Goal: Information Seeking & Learning: Learn about a topic

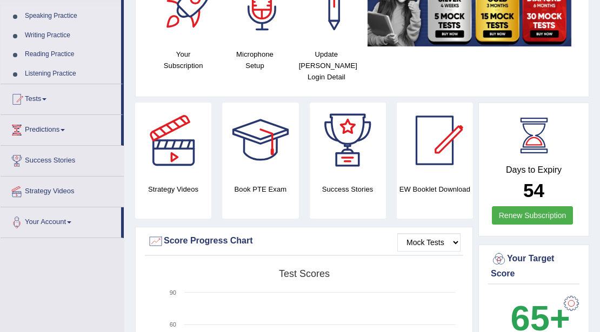
click at [70, 50] on link "Reading Practice" at bounding box center [70, 54] width 101 height 19
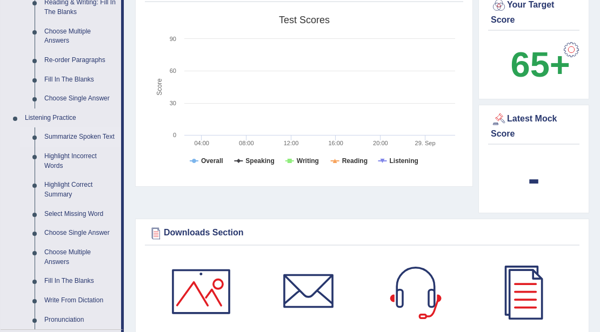
scroll to position [297, 0]
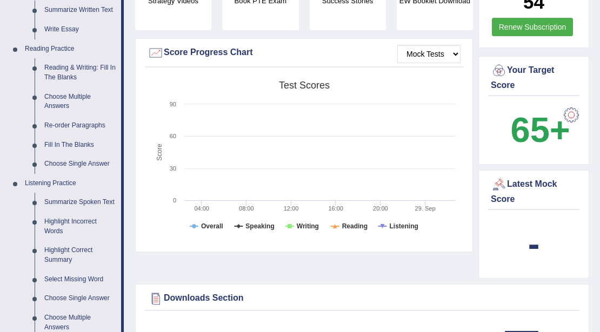
click at [91, 125] on link "Re-order Paragraphs" at bounding box center [80, 125] width 82 height 19
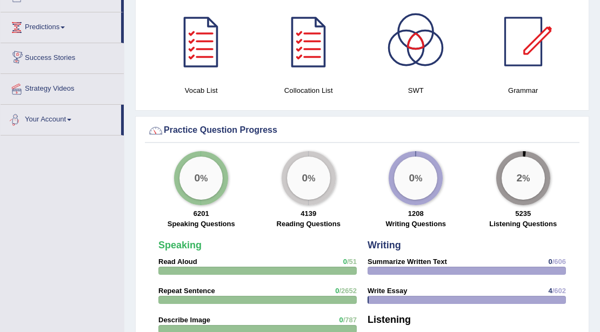
scroll to position [699, 0]
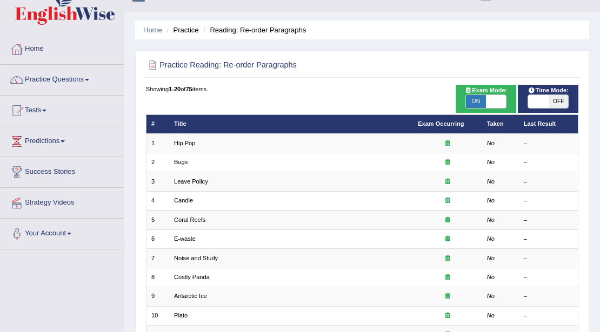
scroll to position [36, 0]
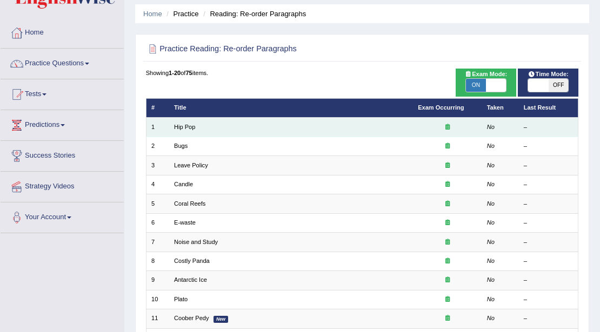
click at [444, 131] on div at bounding box center [447, 127] width 59 height 9
click at [184, 127] on link "Hip Pop" at bounding box center [184, 127] width 21 height 6
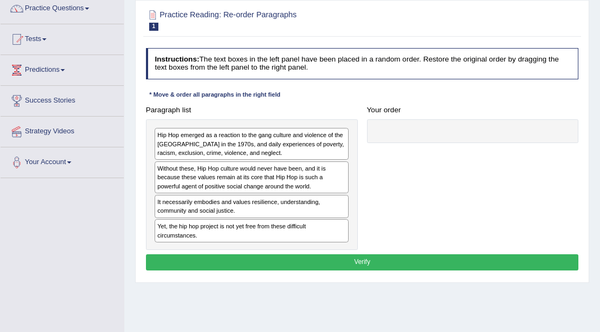
scroll to position [108, 0]
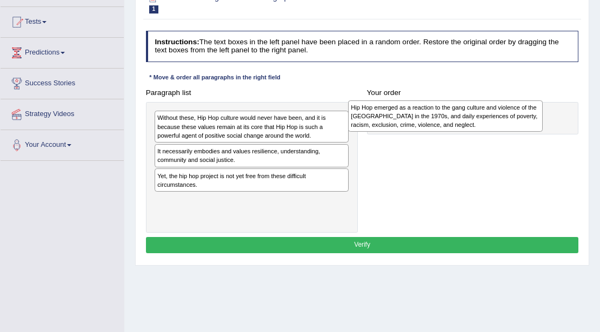
drag, startPoint x: 307, startPoint y: 132, endPoint x: 537, endPoint y: 124, distance: 230.2
click at [537, 124] on div "Hip Hop emerged as a reaction to the gang culture and violence of the South Bro…" at bounding box center [445, 116] width 194 height 32
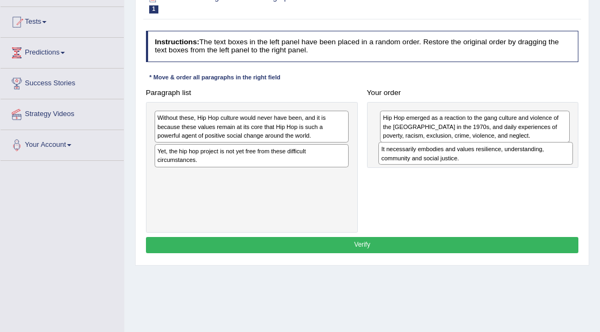
drag, startPoint x: 229, startPoint y: 155, endPoint x: 495, endPoint y: 164, distance: 265.9
click at [495, 164] on div "It necessarily embodies and values resilience, understanding, community and soc…" at bounding box center [475, 153] width 194 height 23
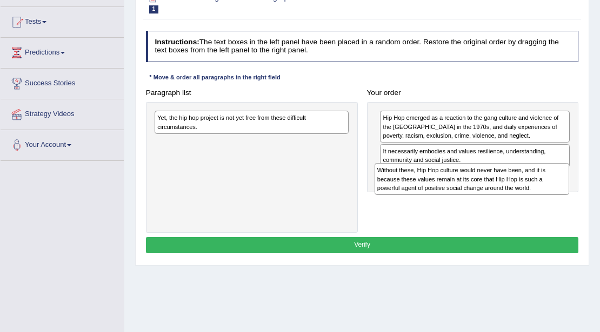
drag, startPoint x: 266, startPoint y: 119, endPoint x: 527, endPoint y: 185, distance: 269.8
click at [527, 185] on div "Without these, Hip Hop culture would never have been, and it is because these v…" at bounding box center [471, 179] width 194 height 32
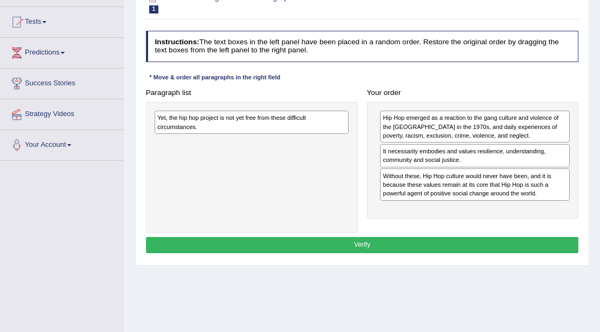
drag, startPoint x: 351, startPoint y: 125, endPoint x: 339, endPoint y: 131, distance: 13.1
click at [339, 131] on div "Yet, the hip hop project is not yet free from these difficult circumstances." at bounding box center [252, 167] width 212 height 131
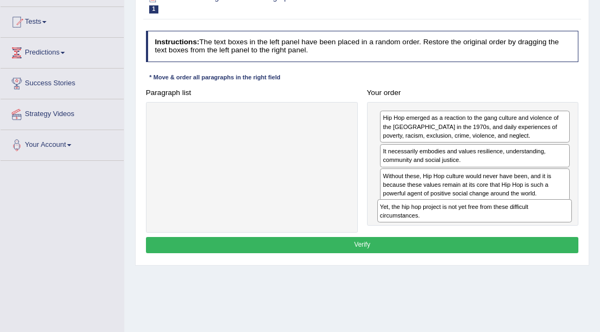
drag, startPoint x: 338, startPoint y: 129, endPoint x: 602, endPoint y: 238, distance: 285.8
click at [599, 224] on html "Toggle navigation Home Practice Questions Speaking Practice Read Aloud Repeat S…" at bounding box center [300, 58] width 600 height 332
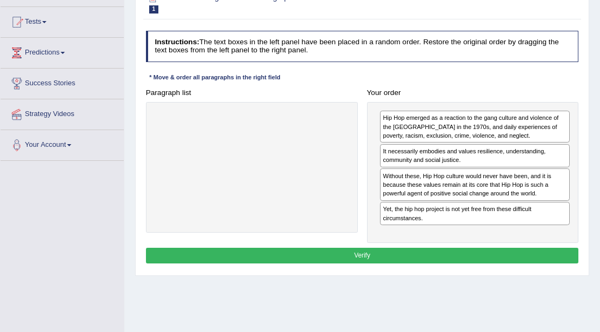
click at [470, 255] on button "Verify" at bounding box center [362, 256] width 433 height 16
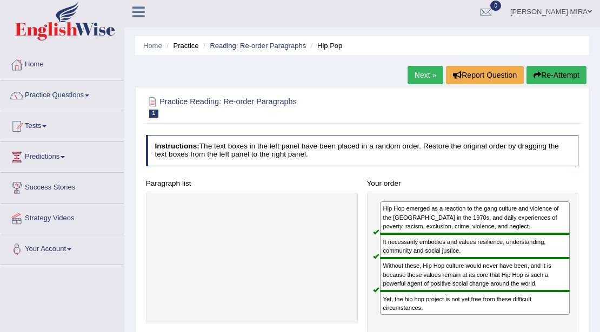
scroll to position [0, 0]
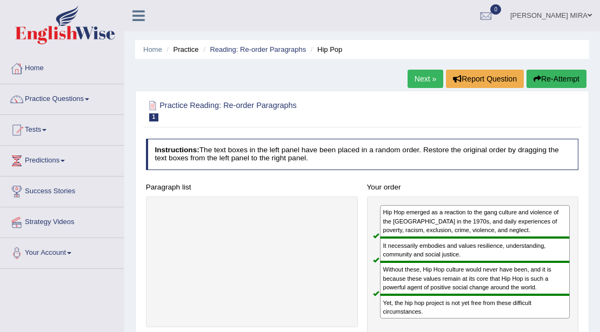
click at [411, 78] on link "Next »" at bounding box center [425, 79] width 36 height 18
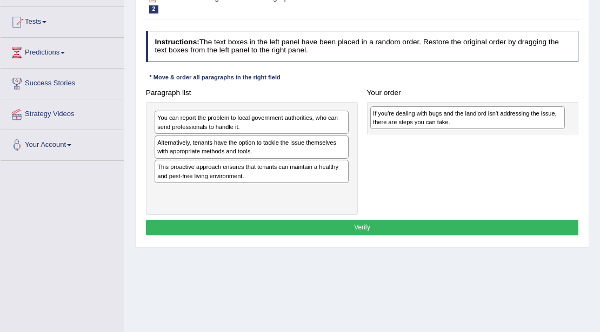
drag, startPoint x: 186, startPoint y: 148, endPoint x: 442, endPoint y: 123, distance: 257.3
click at [442, 123] on div "If you're dealing with bugs and the landlord isn't addressing the issue, there …" at bounding box center [467, 117] width 194 height 23
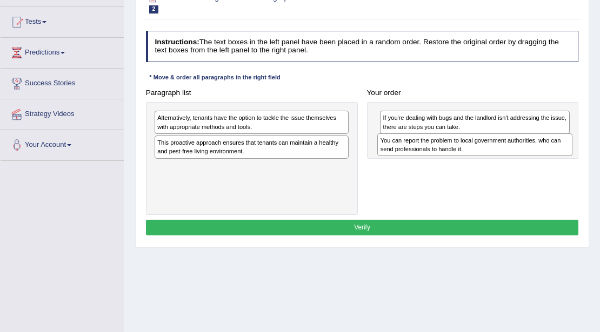
drag, startPoint x: 283, startPoint y: 126, endPoint x: 548, endPoint y: 157, distance: 266.5
click at [548, 157] on div "Paragraph list You can report the problem to local government authorities, who …" at bounding box center [362, 150] width 442 height 130
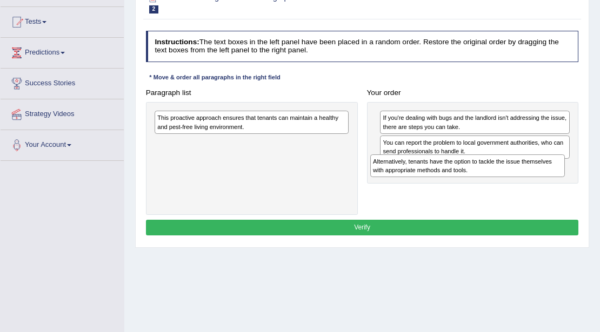
drag, startPoint x: 279, startPoint y: 126, endPoint x: 535, endPoint y: 183, distance: 262.1
click at [535, 183] on div "Paragraph list Alternatively, tenants have the option to tackle the issue thems…" at bounding box center [362, 150] width 442 height 130
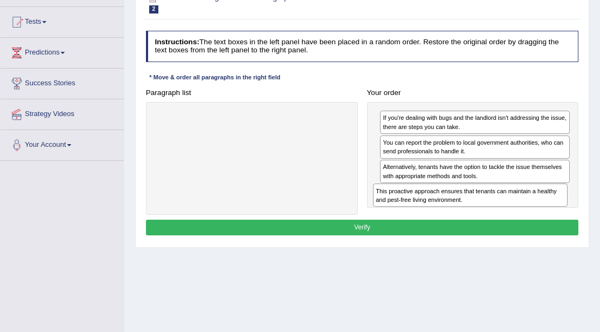
drag, startPoint x: 245, startPoint y: 122, endPoint x: 505, endPoint y: 213, distance: 274.7
click at [505, 213] on div "Paragraph list This proactive approach ensures that tenants can maintain a heal…" at bounding box center [362, 150] width 442 height 130
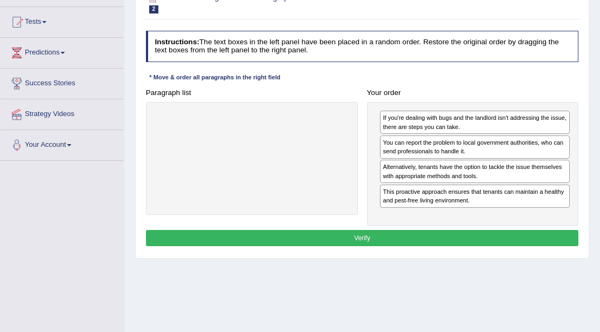
click at [466, 234] on button "Verify" at bounding box center [362, 238] width 433 height 16
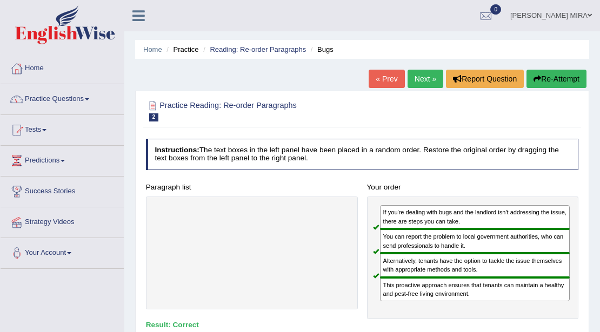
click at [427, 72] on link "Next »" at bounding box center [425, 79] width 36 height 18
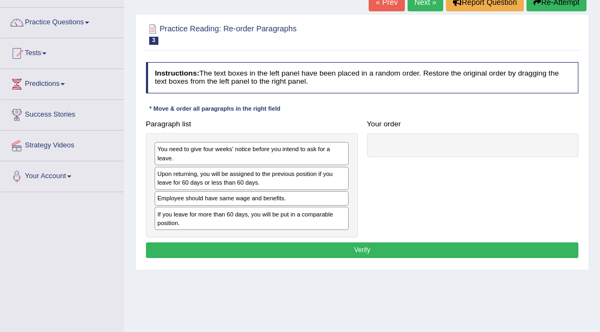
scroll to position [108, 0]
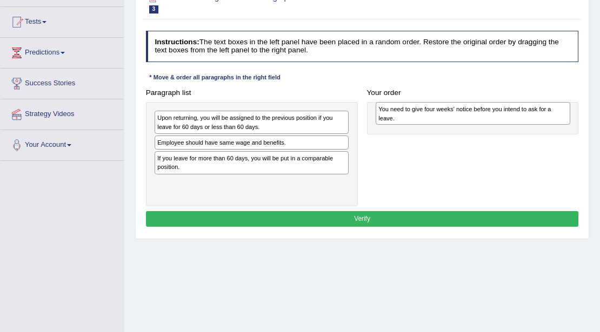
drag, startPoint x: 221, startPoint y: 130, endPoint x: 484, endPoint y: 124, distance: 262.6
click at [484, 124] on div "Paragraph list You need to give four weeks' notice before you intend to ask for…" at bounding box center [362, 146] width 442 height 122
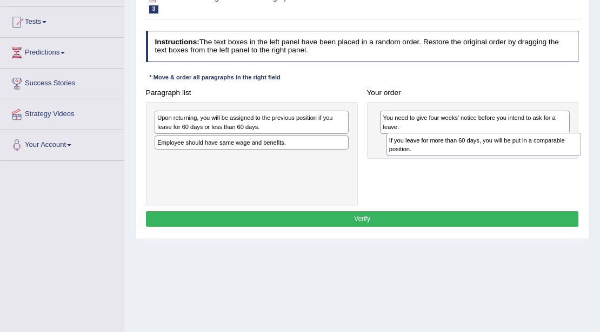
drag, startPoint x: 202, startPoint y: 164, endPoint x: 477, endPoint y: 156, distance: 275.1
click at [477, 156] on div "Paragraph list Upon returning, you will be assigned to the previous position if…" at bounding box center [362, 146] width 442 height 122
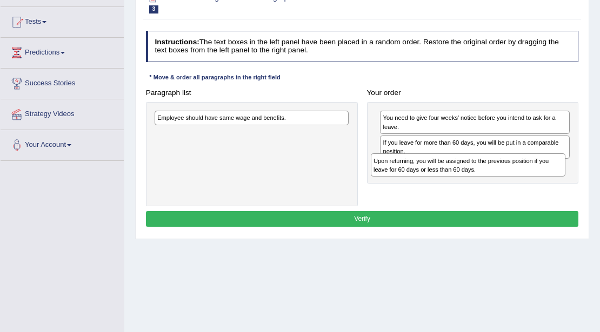
drag, startPoint x: 307, startPoint y: 132, endPoint x: 564, endPoint y: 187, distance: 262.4
click at [564, 187] on div "Paragraph list Upon returning, you will be assigned to the previous position if…" at bounding box center [362, 146] width 442 height 122
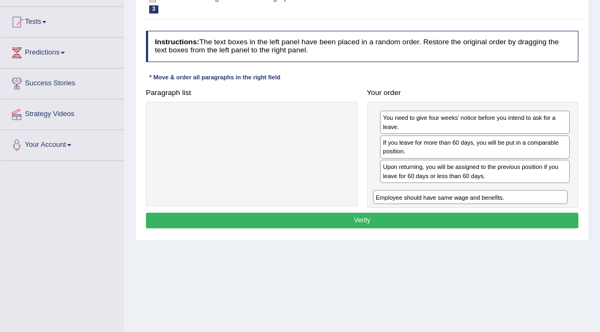
drag, startPoint x: 272, startPoint y: 121, endPoint x: 535, endPoint y: 208, distance: 276.6
click at [535, 209] on div "Instructions: The text boxes in the left panel have been placed in a random ord…" at bounding box center [361, 131] width 437 height 210
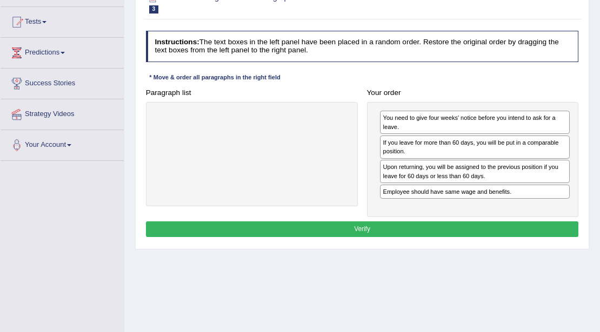
click at [456, 226] on button "Verify" at bounding box center [362, 229] width 433 height 16
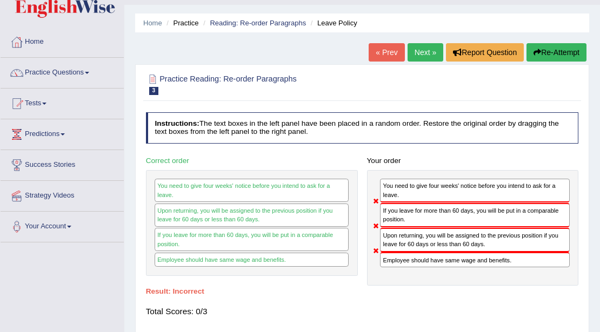
scroll to position [0, 0]
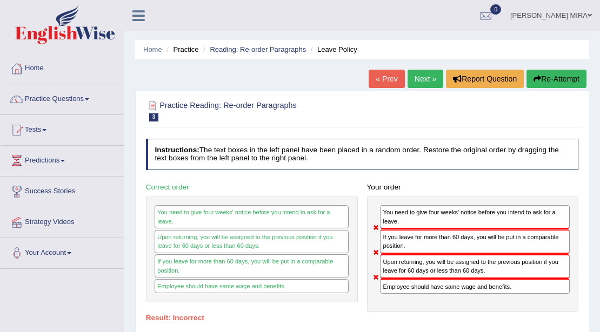
drag, startPoint x: 421, startPoint y: 75, endPoint x: 352, endPoint y: 109, distance: 77.3
click at [420, 76] on link "Next »" at bounding box center [425, 79] width 36 height 18
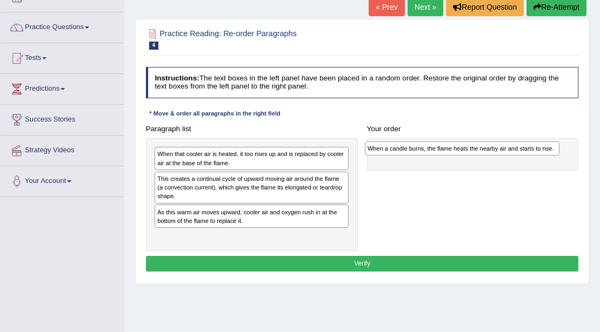
drag, startPoint x: 173, startPoint y: 182, endPoint x: 422, endPoint y: 156, distance: 250.9
click at [422, 156] on div "Paragraph list When that cooler air is heated, it too rises up and is replaced …" at bounding box center [362, 186] width 442 height 130
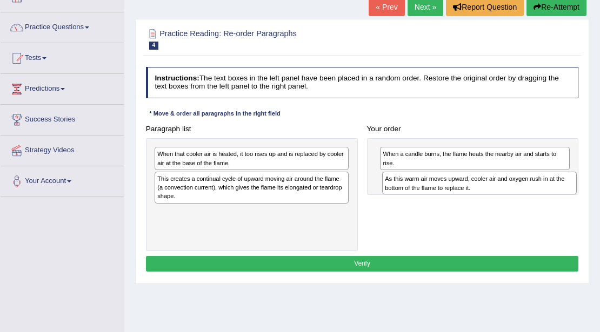
drag, startPoint x: 257, startPoint y: 219, endPoint x: 525, endPoint y: 197, distance: 268.4
click at [525, 197] on div "Paragraph list When that cooler air is heated, it too rises up and is replaced …" at bounding box center [362, 186] width 442 height 130
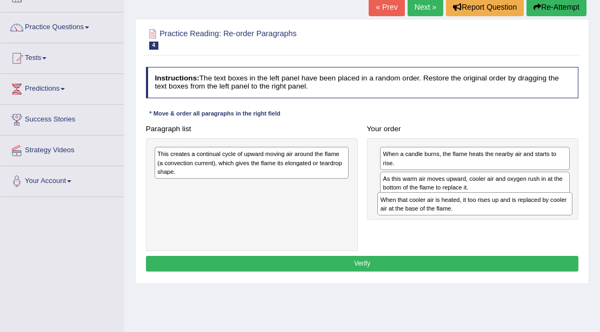
drag, startPoint x: 300, startPoint y: 165, endPoint x: 565, endPoint y: 224, distance: 271.2
click at [565, 224] on div "Paragraph list When that cooler air is heated, it too rises up and is replaced …" at bounding box center [362, 186] width 442 height 130
drag, startPoint x: 453, startPoint y: 214, endPoint x: 457, endPoint y: 227, distance: 13.2
click at [457, 227] on div "Paragraph list This creates a continual cycle of upward moving air around the f…" at bounding box center [362, 186] width 442 height 130
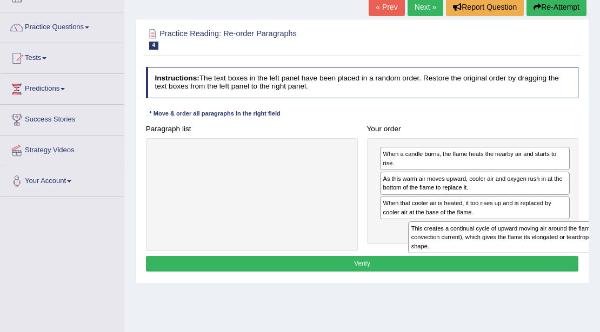
drag, startPoint x: 247, startPoint y: 153, endPoint x: 548, endPoint y: 246, distance: 314.9
click at [548, 246] on div "This creates a continual cycle of upward moving air around the flame (a convect…" at bounding box center [505, 237] width 194 height 32
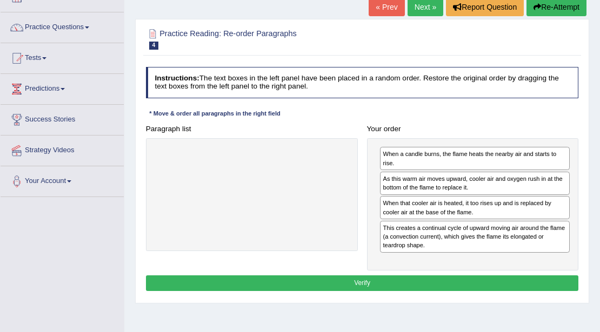
click at [518, 272] on div "Instructions: The text boxes in the left panel have been placed in a random ord…" at bounding box center [361, 181] width 437 height 236
click at [518, 278] on button "Verify" at bounding box center [362, 283] width 433 height 16
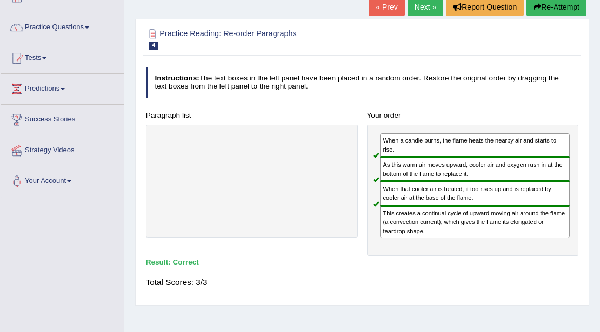
click at [412, 5] on link "Next »" at bounding box center [425, 7] width 36 height 18
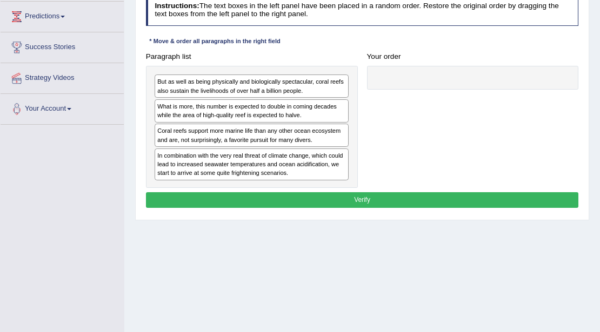
scroll to position [144, 0]
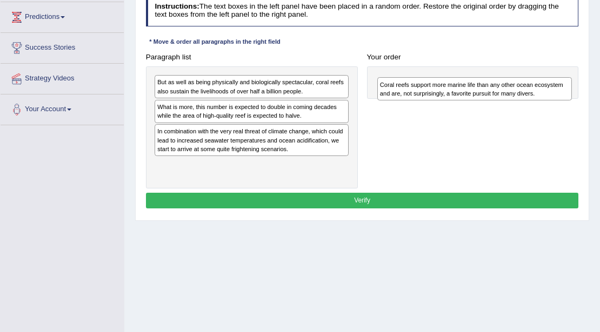
drag, startPoint x: 178, startPoint y: 141, endPoint x: 440, endPoint y: 99, distance: 265.8
click at [441, 99] on div "Paragraph list But as well as being physically and biologically spectacular, co…" at bounding box center [362, 118] width 442 height 139
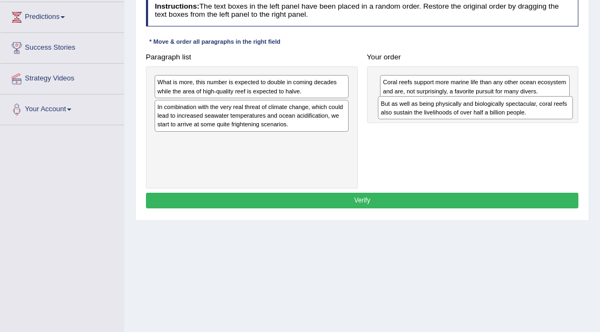
drag, startPoint x: 261, startPoint y: 95, endPoint x: 527, endPoint y: 124, distance: 266.8
click at [527, 124] on div "Paragraph list But as well as being physically and biologically spectacular, co…" at bounding box center [362, 118] width 442 height 139
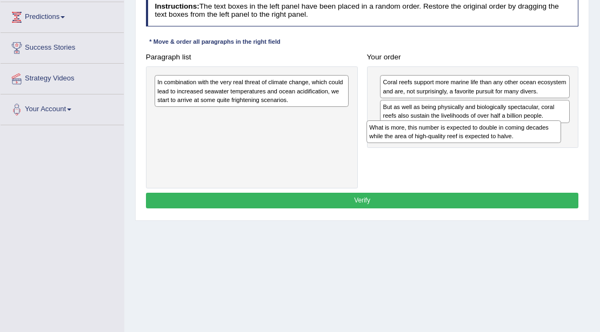
drag, startPoint x: 330, startPoint y: 90, endPoint x: 581, endPoint y: 148, distance: 258.3
click at [581, 148] on div "Paragraph list What is more, this number is expected to double in coming decade…" at bounding box center [362, 118] width 442 height 139
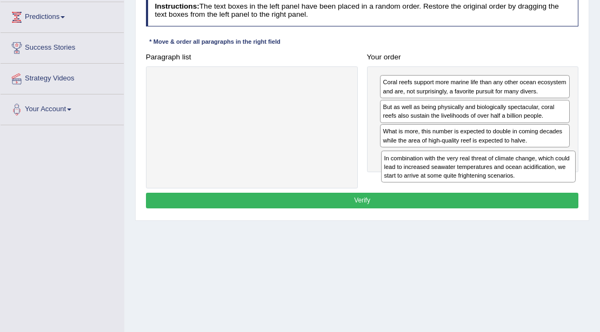
drag, startPoint x: 225, startPoint y: 89, endPoint x: 494, endPoint y: 184, distance: 285.1
click at [494, 184] on div "Paragraph list In combination with the very real threat of climate change, whic…" at bounding box center [362, 118] width 442 height 139
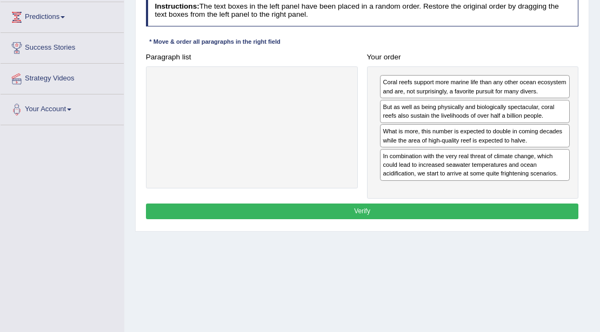
click at [475, 206] on button "Verify" at bounding box center [362, 212] width 433 height 16
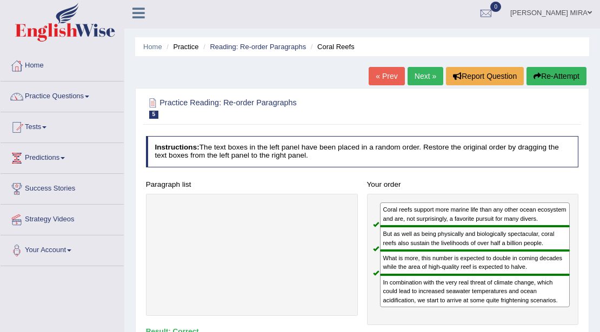
scroll to position [0, 0]
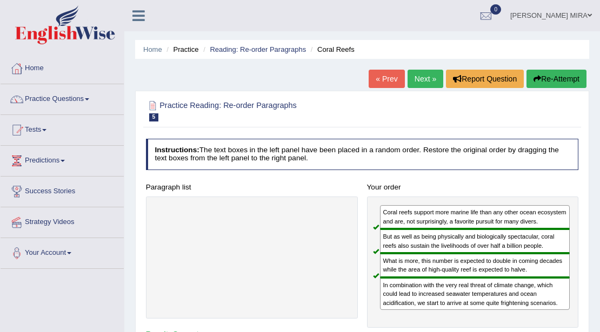
click at [418, 81] on link "Next »" at bounding box center [425, 79] width 36 height 18
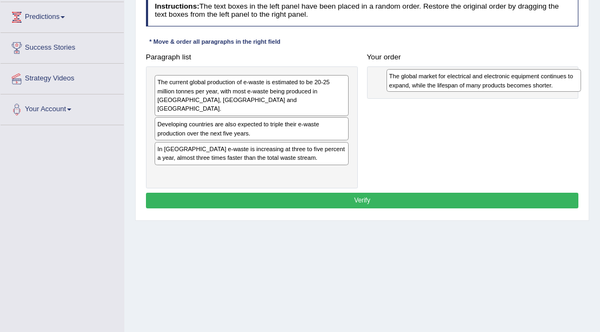
drag, startPoint x: 263, startPoint y: 167, endPoint x: 529, endPoint y: 83, distance: 279.3
click at [529, 83] on div "The global market for electrical and electronic equipment continues to expand, …" at bounding box center [483, 80] width 194 height 23
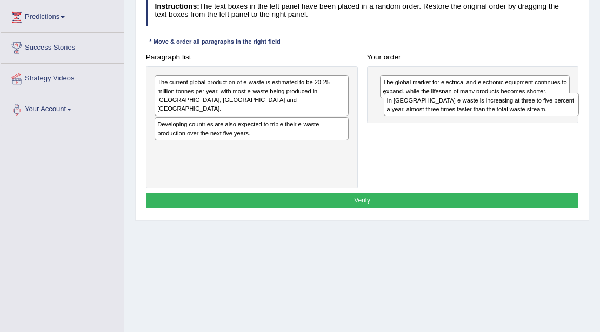
drag, startPoint x: 259, startPoint y: 149, endPoint x: 532, endPoint y: 118, distance: 274.1
click at [532, 118] on div "Paragraph list The current global production of e-waste is estimated to be 20-2…" at bounding box center [362, 118] width 442 height 139
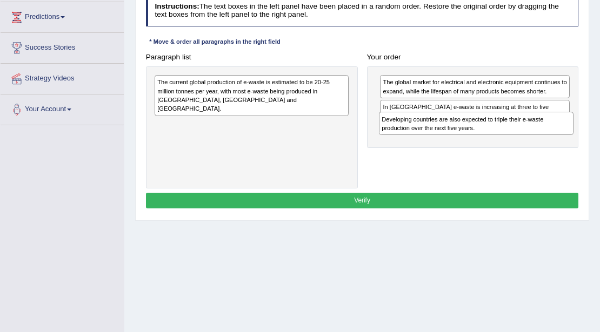
drag, startPoint x: 269, startPoint y: 124, endPoint x: 535, endPoint y: 140, distance: 266.8
click at [535, 140] on div "Paragraph list The current global production of e-waste is estimated to be 20-2…" at bounding box center [362, 118] width 442 height 139
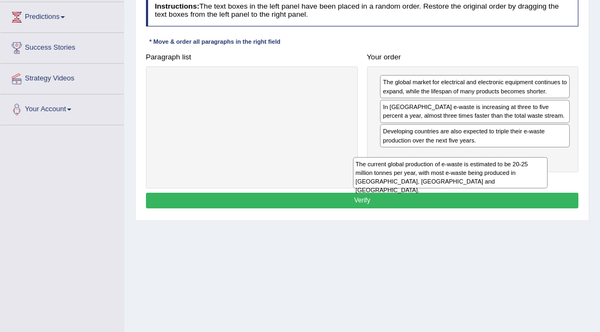
drag, startPoint x: 252, startPoint y: 91, endPoint x: 488, endPoint y: 191, distance: 256.1
click at [488, 191] on div "Instructions: The text boxes in the left panel have been placed in a random ord…" at bounding box center [361, 103] width 437 height 225
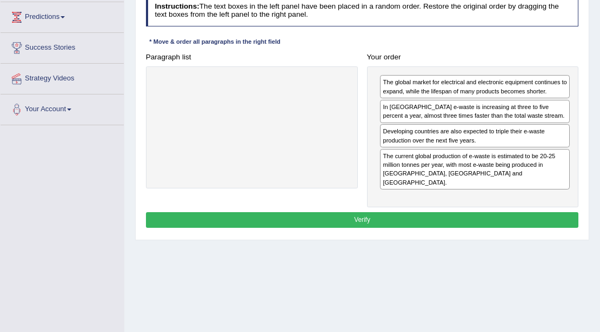
click at [467, 212] on button "Verify" at bounding box center [362, 220] width 433 height 16
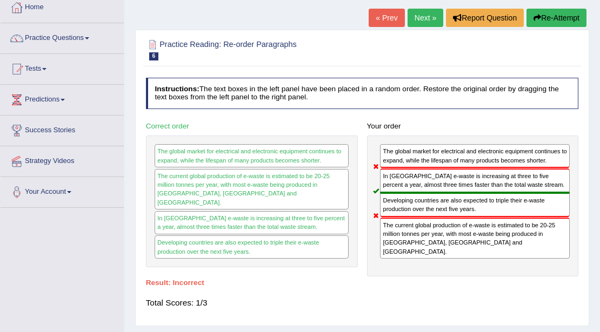
scroll to position [36, 0]
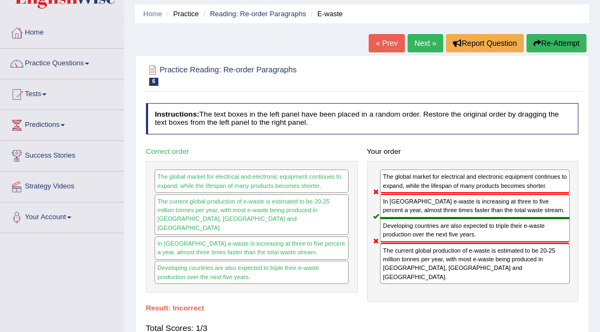
click at [410, 36] on link "Next »" at bounding box center [425, 43] width 36 height 18
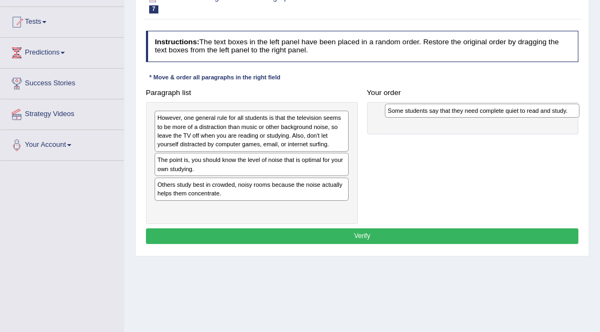
drag, startPoint x: 278, startPoint y: 163, endPoint x: 551, endPoint y: 117, distance: 277.1
click at [551, 117] on div "Paragraph list However, one general rule for all students is that the televisio…" at bounding box center [362, 154] width 442 height 139
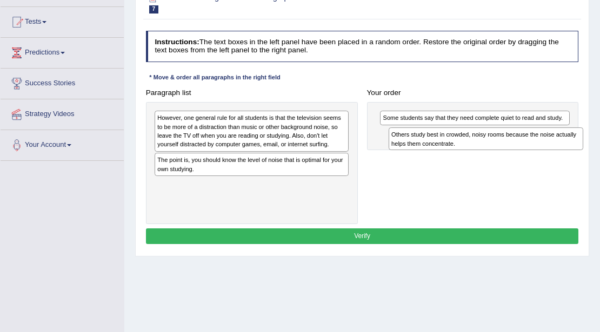
drag, startPoint x: 301, startPoint y: 198, endPoint x: 579, endPoint y: 156, distance: 280.8
click at [579, 156] on div "Paragraph list However, one general rule for all students is that the televisio…" at bounding box center [362, 154] width 442 height 139
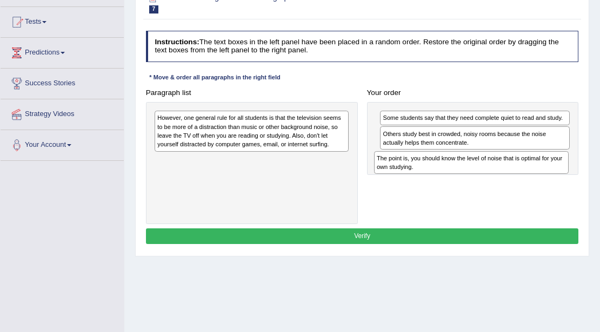
drag, startPoint x: 257, startPoint y: 168, endPoint x: 518, endPoint y: 178, distance: 260.6
click at [518, 178] on div "Paragraph list However, one general rule for all students is that the televisio…" at bounding box center [362, 154] width 442 height 139
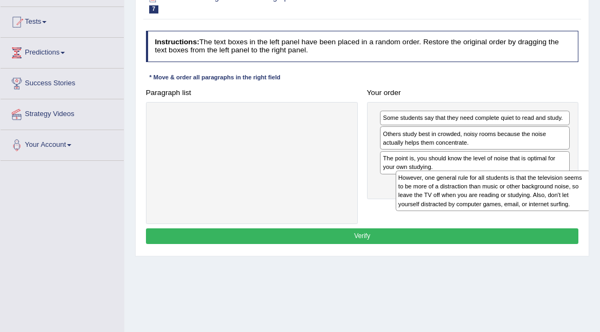
drag, startPoint x: 232, startPoint y: 144, endPoint x: 518, endPoint y: 219, distance: 295.5
click at [518, 219] on div "Paragraph list However, one general rule for all students is that the televisio…" at bounding box center [362, 154] width 442 height 139
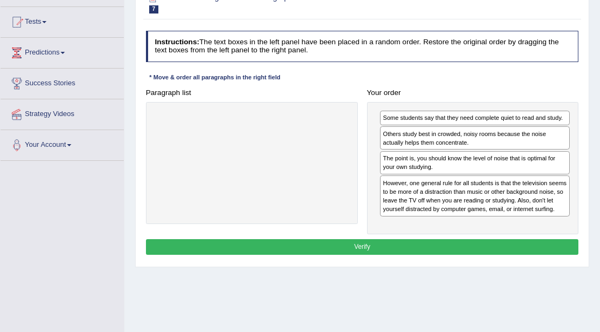
click at [392, 245] on button "Verify" at bounding box center [362, 247] width 433 height 16
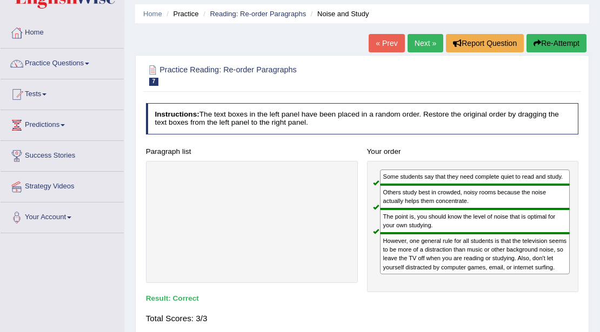
scroll to position [36, 0]
click at [433, 37] on link "Next »" at bounding box center [425, 43] width 36 height 18
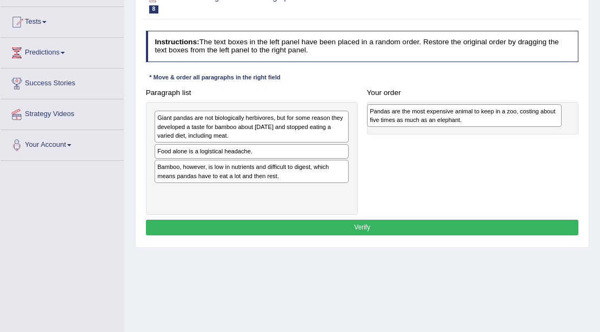
drag, startPoint x: 185, startPoint y: 152, endPoint x: 437, endPoint y: 115, distance: 255.0
click at [437, 115] on div "Pandas are the most expensive animal to keep in a zoo, costing about five times…" at bounding box center [464, 115] width 194 height 23
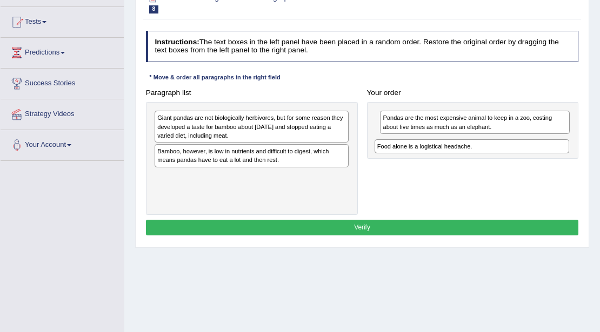
drag, startPoint x: 187, startPoint y: 156, endPoint x: 456, endPoint y: 159, distance: 268.5
click at [456, 159] on div "Paragraph list Giant pandas are not biologically herbivores, but for some reaso…" at bounding box center [362, 150] width 442 height 130
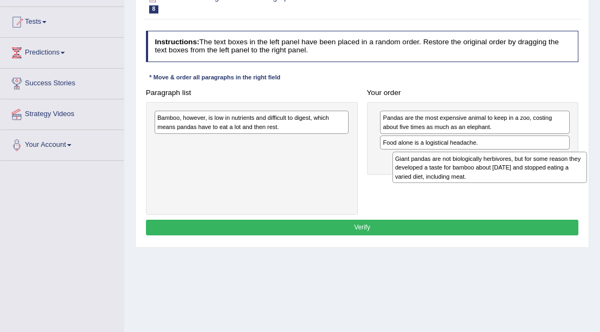
drag, startPoint x: 305, startPoint y: 125, endPoint x: 586, endPoint y: 177, distance: 286.2
click at [586, 177] on div "Practice Reading: Re-order Paragraphs 8 Costly Panda Instructions: The text box…" at bounding box center [362, 115] width 454 height 265
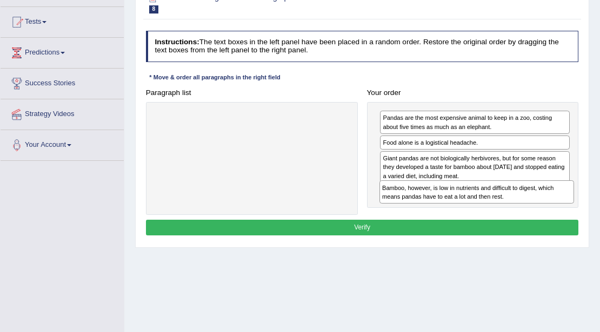
drag, startPoint x: 246, startPoint y: 120, endPoint x: 513, endPoint y: 207, distance: 280.7
click at [513, 207] on div "Paragraph list Bamboo, however, is low in nutrients and difficult to digest, wh…" at bounding box center [362, 150] width 442 height 130
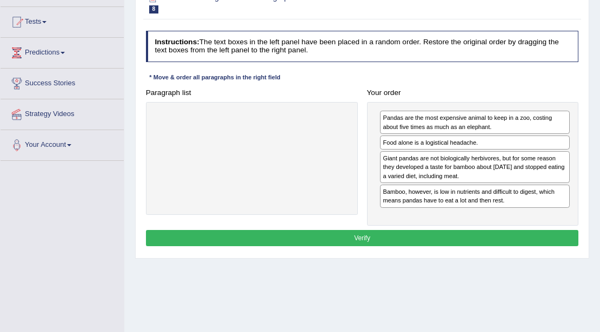
click at [462, 240] on button "Verify" at bounding box center [362, 238] width 433 height 16
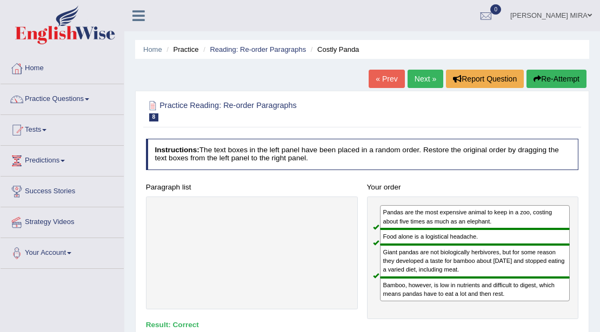
click at [431, 70] on link "Next »" at bounding box center [425, 79] width 36 height 18
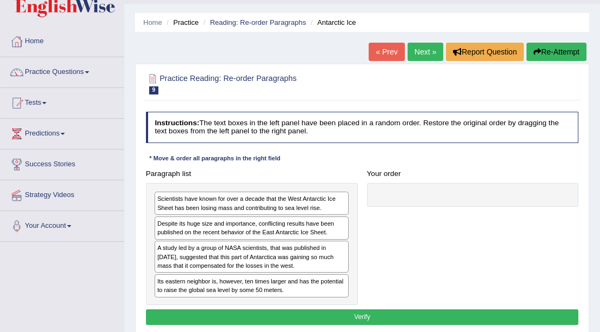
scroll to position [108, 0]
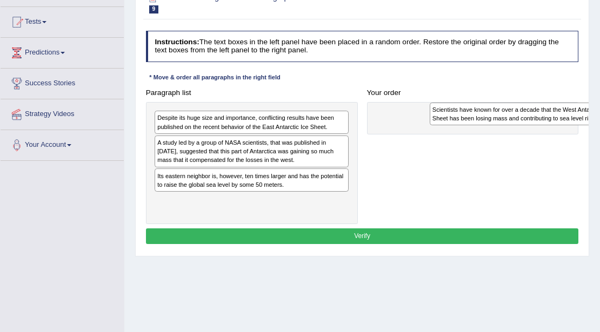
drag, startPoint x: 223, startPoint y: 123, endPoint x: 549, endPoint y: 118, distance: 325.8
click at [549, 118] on div "Scientists have known for over a decade that the West Antarctic Ice Sheet has b…" at bounding box center [526, 114] width 194 height 23
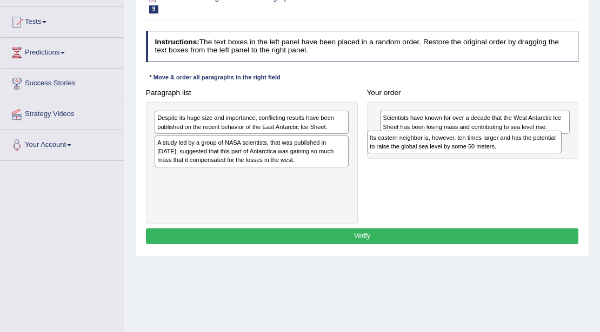
drag, startPoint x: 314, startPoint y: 183, endPoint x: 569, endPoint y: 153, distance: 256.6
click at [569, 153] on div "Paragraph list Despite its huge size and importance, conflicting results have b…" at bounding box center [362, 154] width 442 height 139
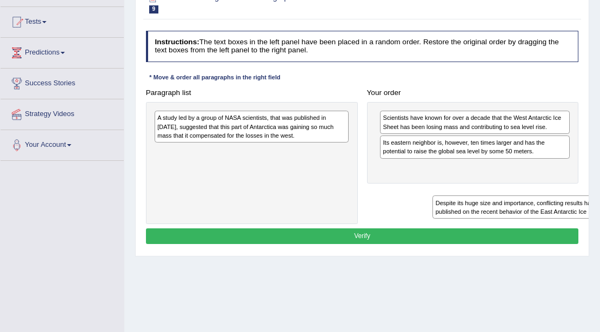
drag, startPoint x: 251, startPoint y: 126, endPoint x: 563, endPoint y: 209, distance: 322.8
click at [573, 221] on div "Paragraph list Despite its huge size and importance, conflicting results have b…" at bounding box center [362, 154] width 442 height 139
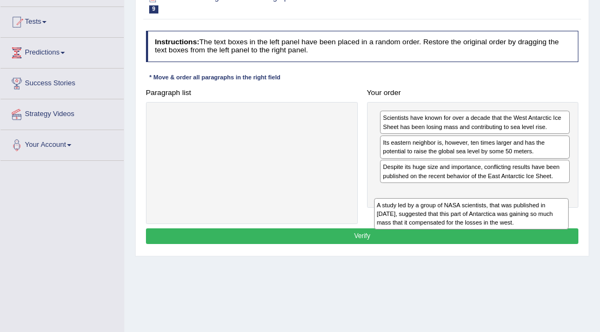
drag, startPoint x: 333, startPoint y: 129, endPoint x: 591, endPoint y: 224, distance: 275.3
click at [592, 230] on div "Home Practice Reading: Re-order Paragraphs Antarctic Ice « Prev Next » Report Q…" at bounding box center [361, 162] width 475 height 540
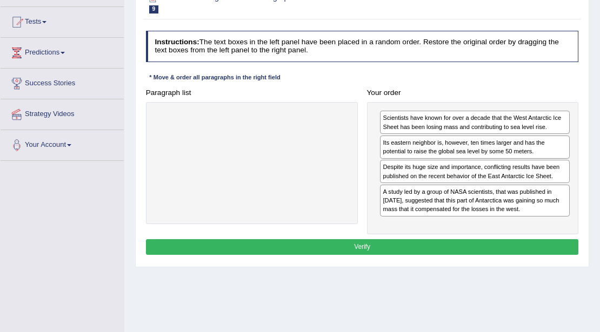
click at [557, 259] on div "Instructions: The text boxes in the left panel have been placed in a random ord…" at bounding box center [361, 144] width 437 height 236
click at [559, 244] on button "Verify" at bounding box center [362, 247] width 433 height 16
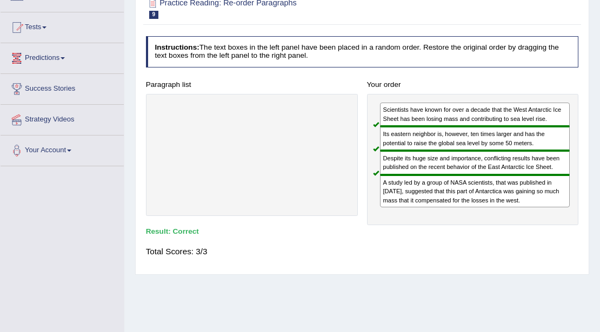
scroll to position [36, 0]
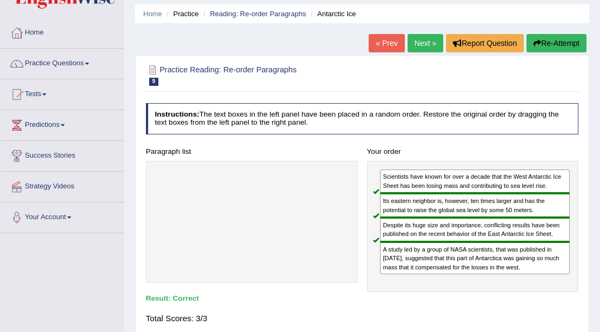
click at [416, 37] on link "Next »" at bounding box center [425, 43] width 36 height 18
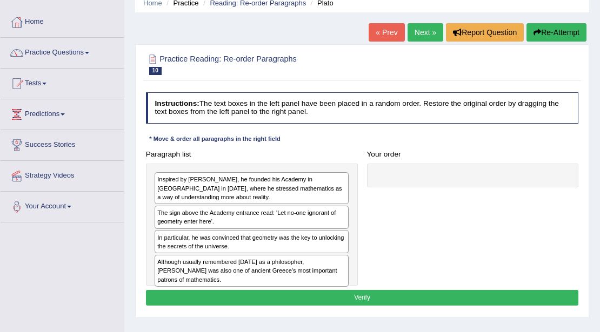
scroll to position [36, 0]
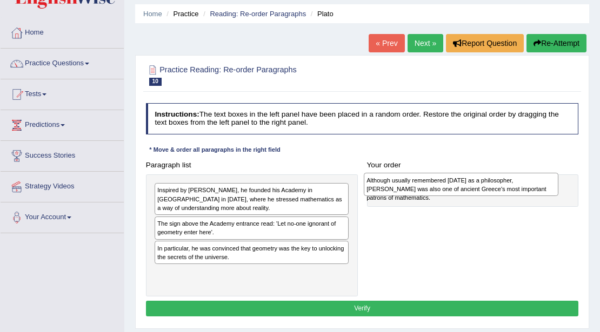
drag, startPoint x: 268, startPoint y: 274, endPoint x: 517, endPoint y: 185, distance: 264.0
click at [517, 185] on div "Although usually remembered [DATE] as a philosopher, [PERSON_NAME] was also one…" at bounding box center [461, 184] width 194 height 23
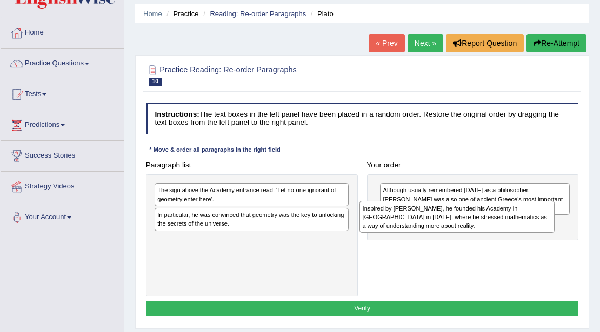
drag, startPoint x: 277, startPoint y: 202, endPoint x: 521, endPoint y: 227, distance: 245.4
click at [521, 227] on div "Inspired by Pythagoras, he founded his Academy in Athens in 387 BC, where he st…" at bounding box center [456, 217] width 194 height 32
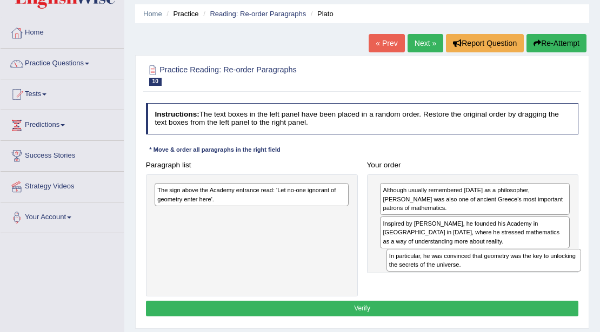
drag, startPoint x: 226, startPoint y: 226, endPoint x: 500, endPoint y: 281, distance: 280.0
click at [500, 281] on div "Paragraph list The sign above the Academy entrance read: 'Let no-one ignorant o…" at bounding box center [362, 226] width 442 height 139
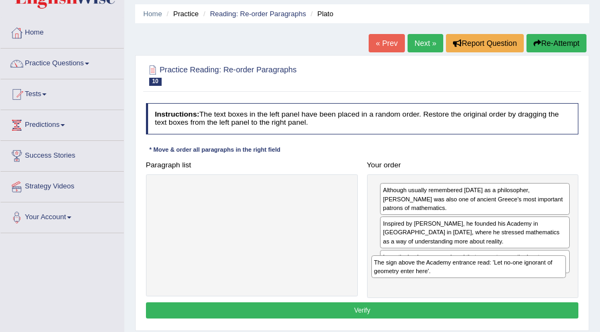
drag, startPoint x: 309, startPoint y: 196, endPoint x: 566, endPoint y: 285, distance: 272.3
click at [566, 285] on div "Paragraph list The sign above the Academy entrance read: 'Let no-one ignorant o…" at bounding box center [362, 227] width 442 height 141
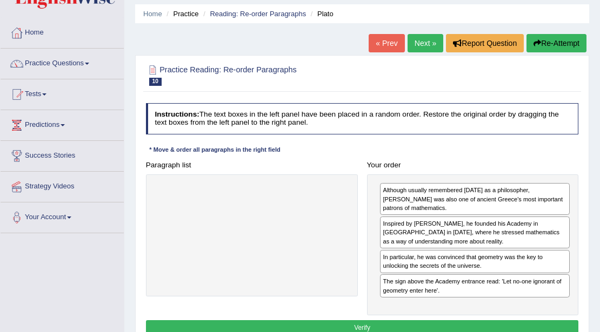
click at [469, 320] on button "Verify" at bounding box center [362, 328] width 433 height 16
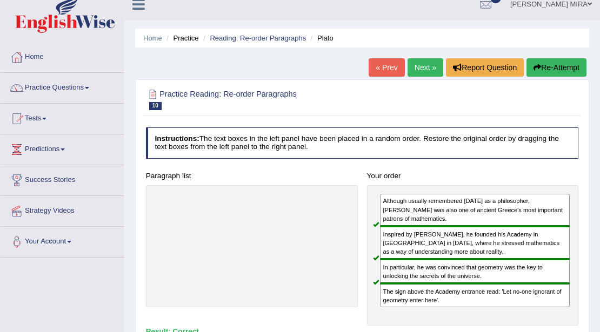
scroll to position [0, 0]
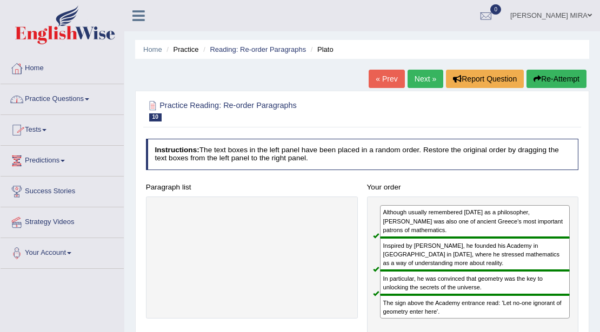
click at [91, 100] on link "Practice Questions" at bounding box center [62, 97] width 123 height 27
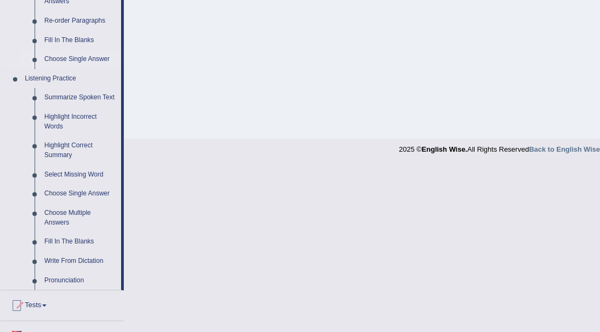
scroll to position [432, 0]
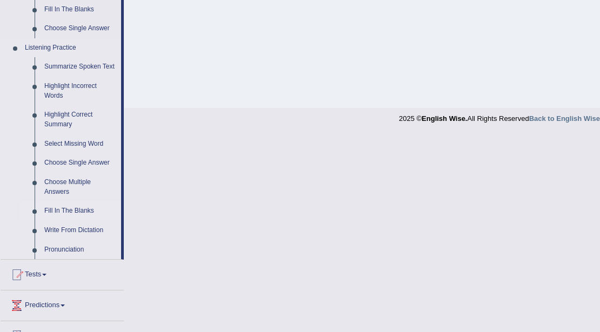
click at [88, 211] on link "Fill In The Blanks" at bounding box center [80, 210] width 82 height 19
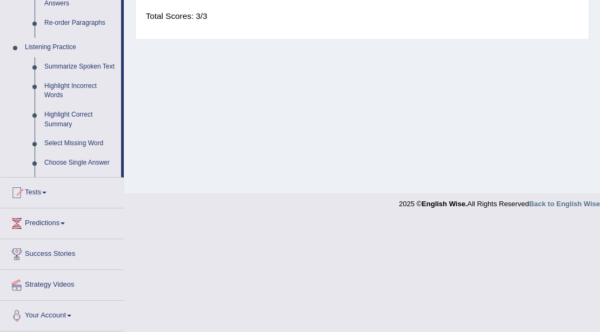
scroll to position [159, 0]
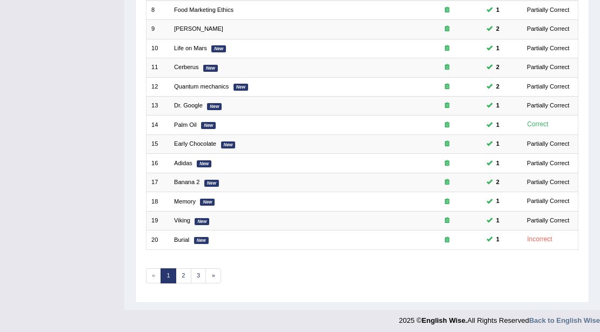
scroll to position [287, 0]
click at [185, 275] on link "2" at bounding box center [184, 275] width 16 height 15
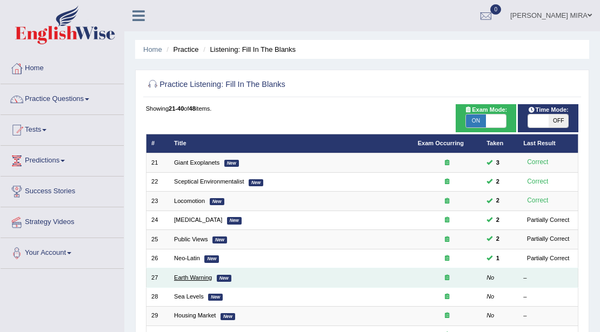
click at [190, 275] on link "Earth Warning" at bounding box center [193, 277] width 38 height 6
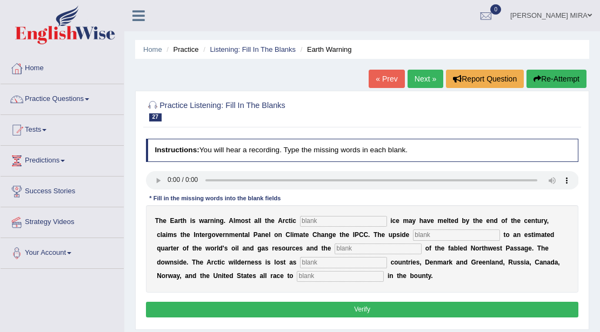
scroll to position [36, 0]
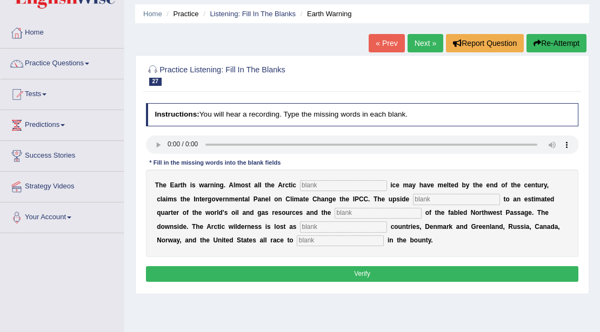
click at [341, 187] on input "text" at bounding box center [343, 185] width 87 height 11
type input "summer"
type input "access"
type input "opening"
type input "neihbering"
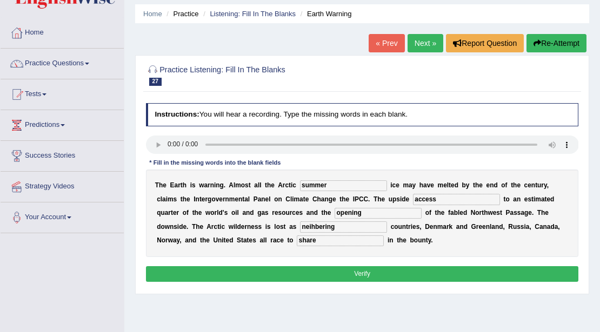
type input "share"
click at [241, 271] on button "Verify" at bounding box center [362, 274] width 433 height 16
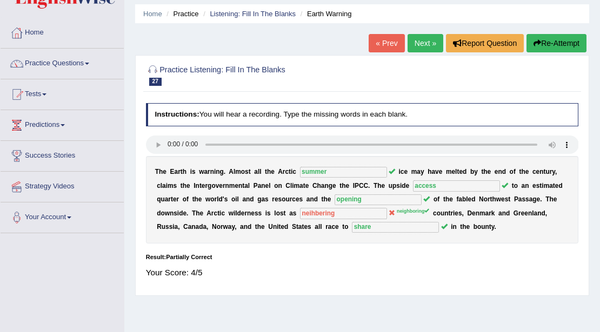
click at [417, 43] on link "Next »" at bounding box center [425, 43] width 36 height 18
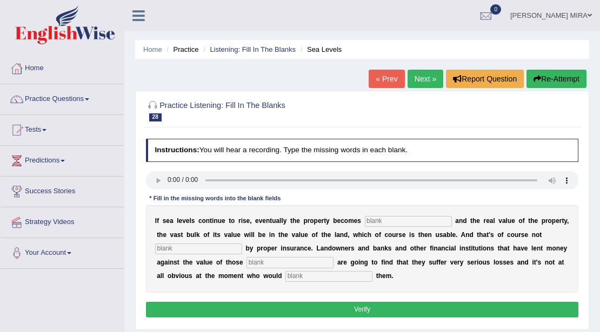
click at [399, 223] on input "text" at bounding box center [408, 221] width 87 height 11
type input "eniended"
type input "insured"
type input "properties"
type input "coponsend"
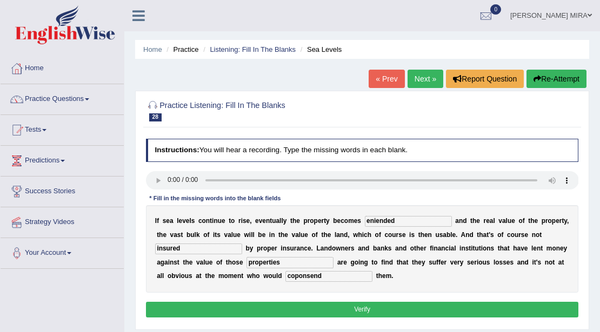
click at [328, 307] on button "Verify" at bounding box center [362, 310] width 433 height 16
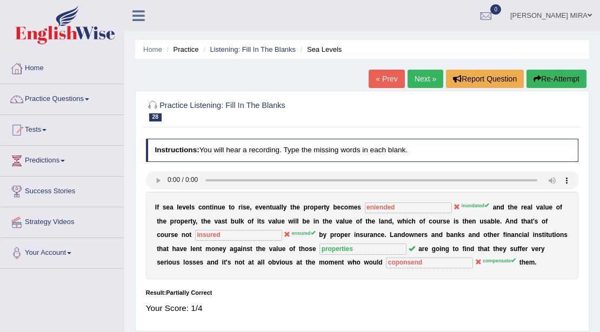
click at [420, 79] on link "Next »" at bounding box center [425, 79] width 36 height 18
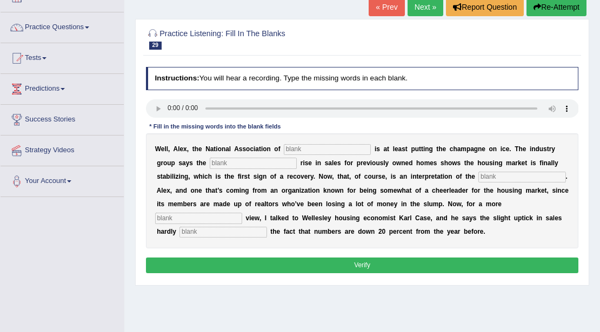
click at [308, 149] on input "text" at bounding box center [327, 149] width 87 height 11
drag, startPoint x: 304, startPoint y: 153, endPoint x: 304, endPoint y: 146, distance: 7.6
click at [304, 153] on input "text" at bounding box center [327, 149] width 87 height 11
type input "realtors"
type input "slide"
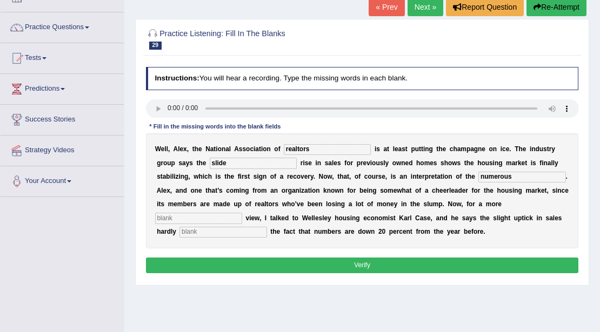
type input "numerous"
type input "sover"
type input "upsates"
click at [290, 259] on button "Verify" at bounding box center [362, 266] width 433 height 16
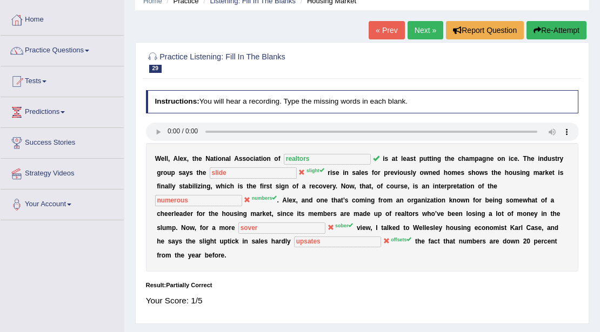
scroll to position [36, 0]
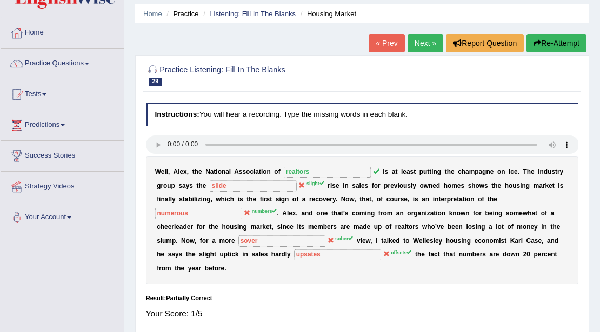
click at [422, 36] on link "Next »" at bounding box center [425, 43] width 36 height 18
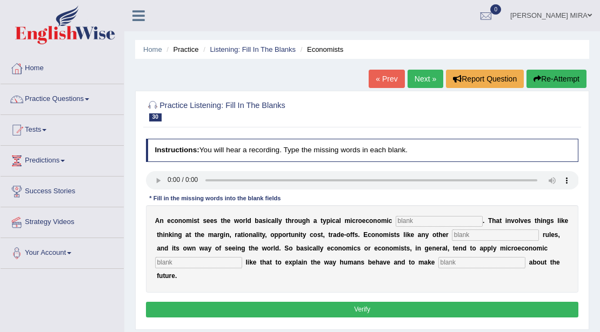
click at [431, 218] on input "text" at bounding box center [438, 221] width 87 height 11
type input "toolgate"
type input "dicipline"
type input "concepts"
type input "prediction"
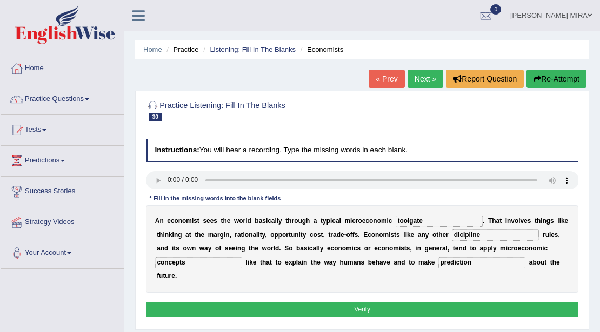
click at [173, 304] on button "Verify" at bounding box center [362, 310] width 433 height 16
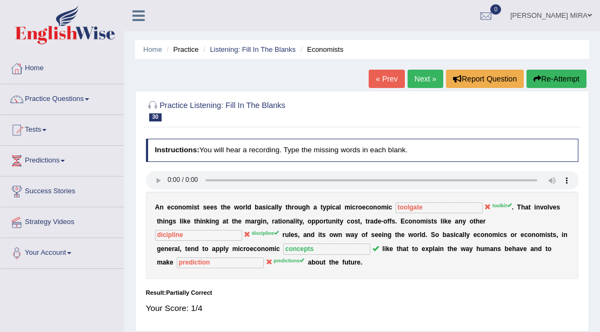
click at [574, 78] on button "Re-Attempt" at bounding box center [556, 79] width 60 height 18
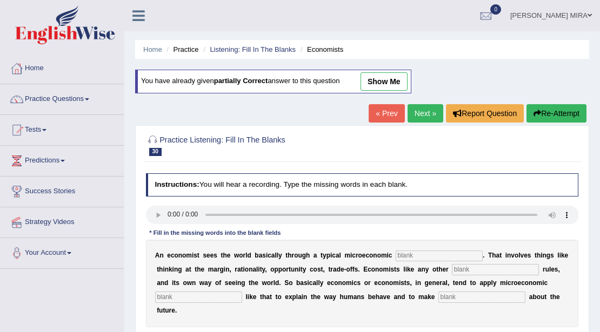
click at [408, 253] on input "text" at bounding box center [438, 256] width 87 height 11
type input "toolkit"
type input "discipline"
type input "concepts"
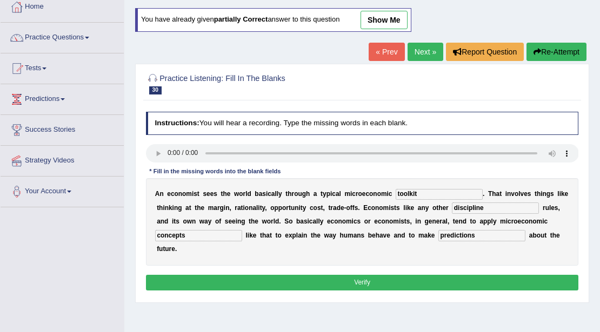
scroll to position [72, 0]
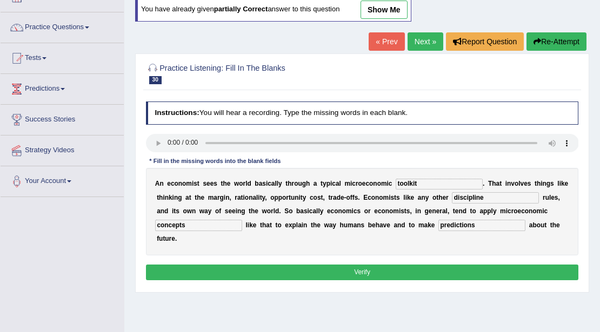
type input "predictions"
click at [469, 281] on div "Instructions: You will hear a recording. Type the missing words in each blank. …" at bounding box center [361, 192] width 437 height 191
click at [471, 274] on button "Verify" at bounding box center [362, 273] width 433 height 16
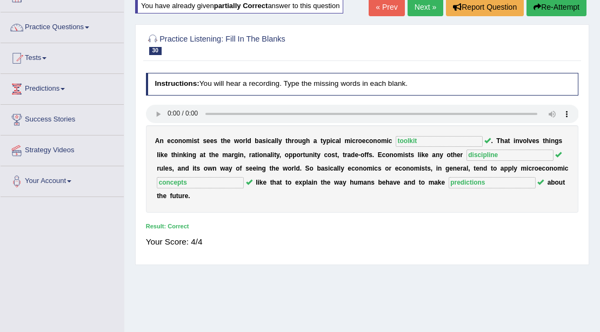
click at [431, 5] on link "Next »" at bounding box center [425, 7] width 36 height 18
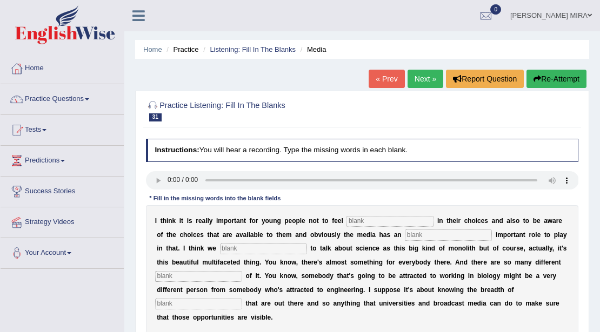
click at [361, 220] on input "text" at bounding box center [389, 221] width 87 height 11
type input "restricted"
type input "incr"
type input "tend"
type input "aspect"
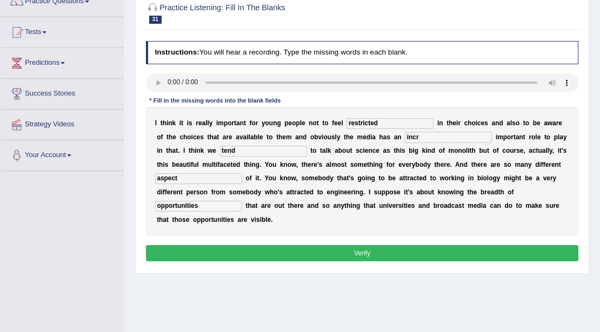
scroll to position [108, 0]
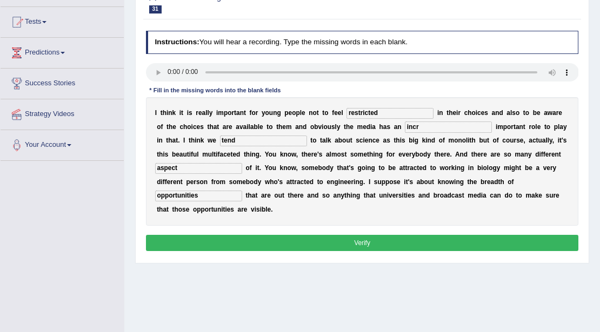
type input "opportunities"
click at [379, 243] on button "Verify" at bounding box center [362, 243] width 433 height 16
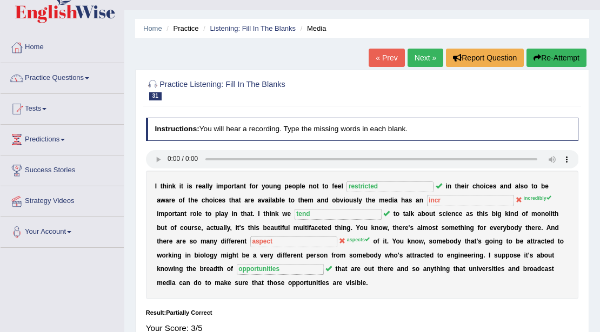
scroll to position [0, 0]
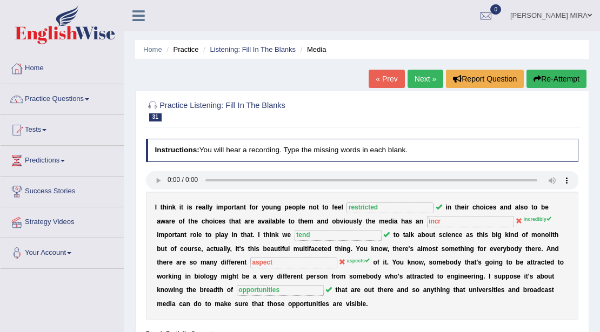
click at [434, 78] on link "Next »" at bounding box center [425, 79] width 36 height 18
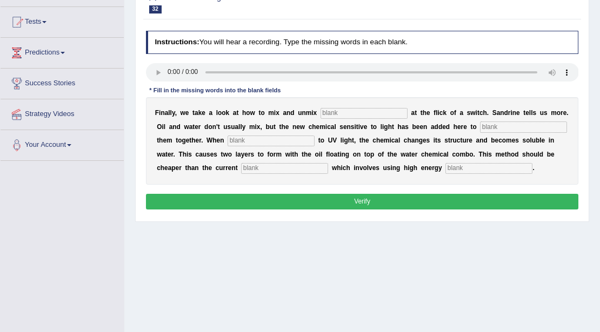
click at [376, 113] on input "text" at bounding box center [363, 113] width 87 height 11
type input "liqueds"
type input "blend"
type input "exposed"
type input "alternatives"
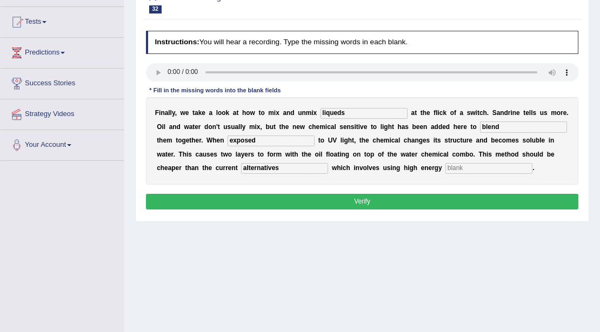
click at [445, 174] on input "text" at bounding box center [488, 168] width 87 height 11
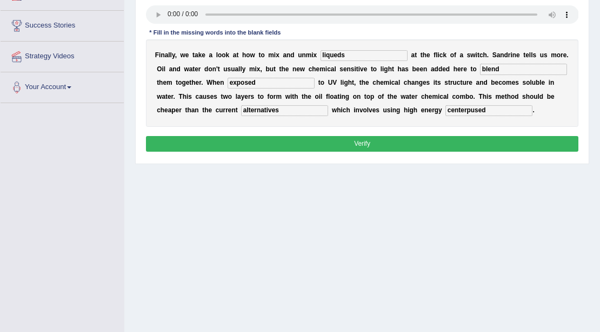
scroll to position [180, 0]
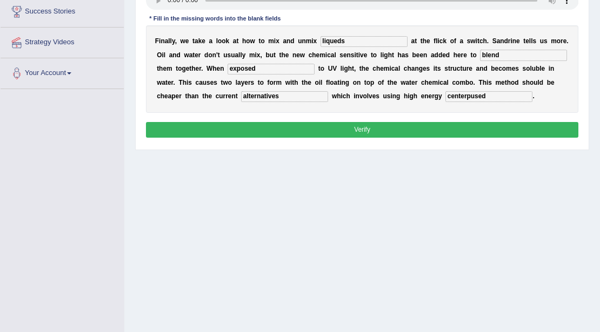
type input "centerpused"
click at [230, 138] on button "Verify" at bounding box center [362, 130] width 433 height 16
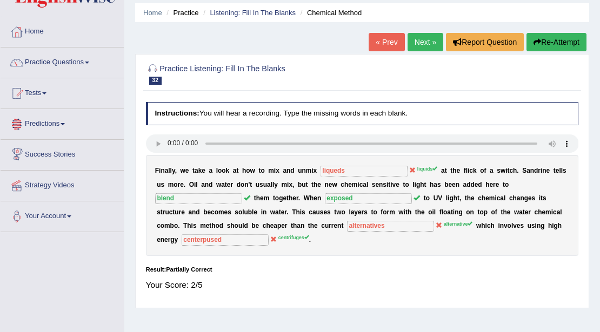
scroll to position [36, 0]
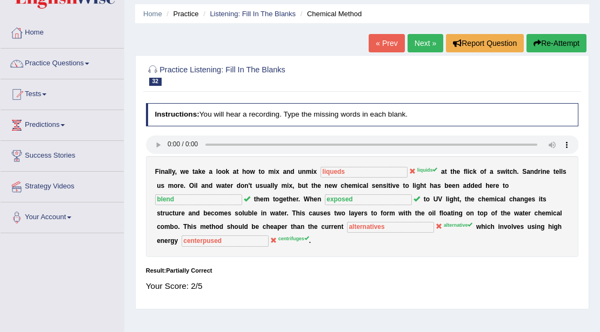
drag, startPoint x: 561, startPoint y: 35, endPoint x: 567, endPoint y: 38, distance: 7.2
click at [567, 38] on button "Re-Attempt" at bounding box center [556, 43] width 60 height 18
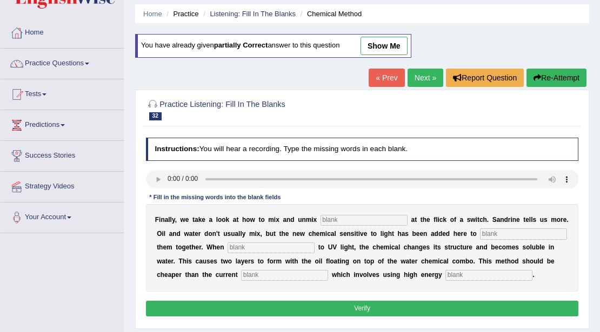
click at [375, 215] on input "text" at bounding box center [363, 220] width 87 height 11
type input "liquids"
type input "blend"
type input "exposed"
type input "alternative"
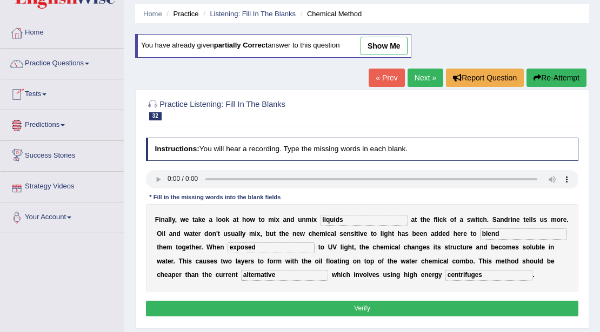
type input "centrifuges"
click at [228, 317] on button "Verify" at bounding box center [362, 309] width 433 height 16
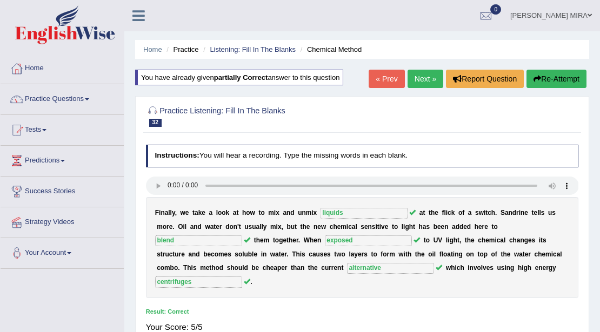
click at [423, 80] on link "Next »" at bounding box center [425, 79] width 36 height 18
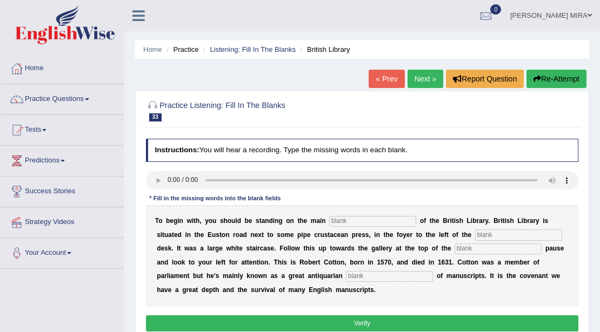
click at [336, 215] on div "T o b e g i n w i t h , y o u s h o u l d b e s t a n d i n g o n t h e m a i n…" at bounding box center [362, 255] width 433 height 101
click at [334, 219] on input "text" at bounding box center [372, 221] width 87 height 11
type input "floor"
type input "information"
type input "stairs"
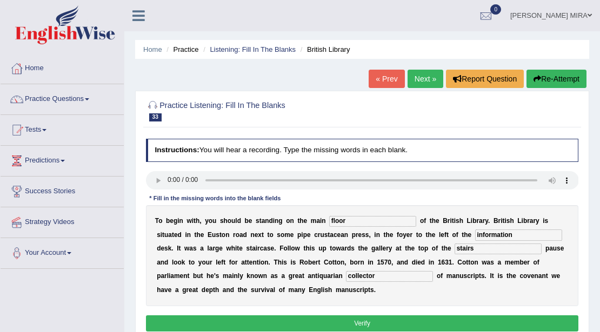
type input "collector"
click at [332, 327] on button "Verify" at bounding box center [362, 323] width 433 height 16
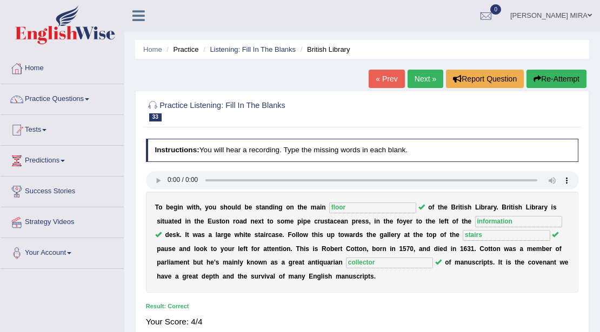
click at [417, 77] on link "Next »" at bounding box center [425, 79] width 36 height 18
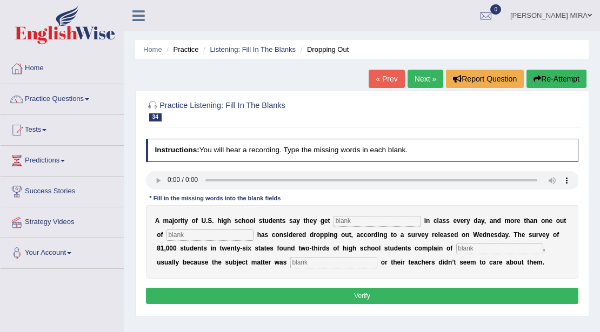
click at [362, 218] on input "text" at bounding box center [376, 221] width 87 height 11
type input "bored"
type input "five"
type input "boredom"
type input "relavent"
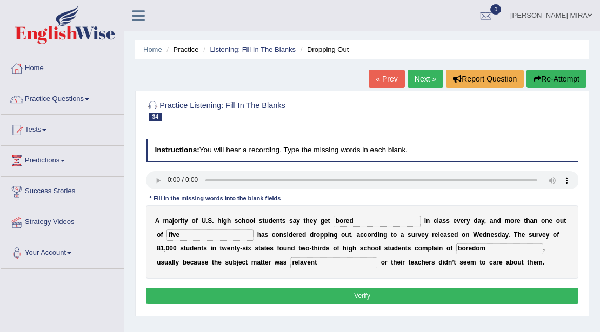
click at [412, 306] on div "Instructions: You will hear a recording. Type the missing words in each blank. …" at bounding box center [361, 223] width 437 height 177
click at [413, 303] on div "Instructions: You will hear a recording. Type the missing words in each blank. …" at bounding box center [361, 223] width 437 height 177
click at [414, 298] on button "Verify" at bounding box center [362, 296] width 433 height 16
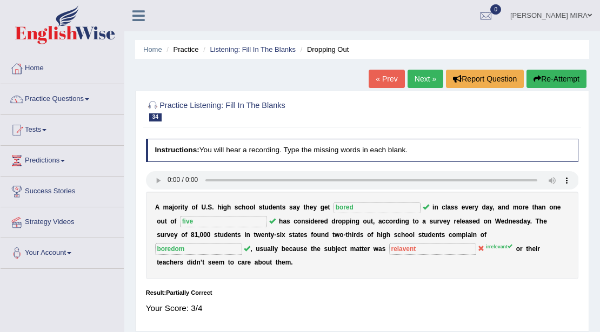
click at [429, 78] on link "Next »" at bounding box center [425, 79] width 36 height 18
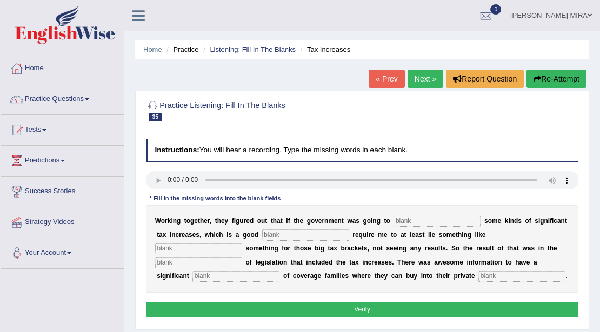
click at [443, 217] on input "text" at bounding box center [436, 221] width 87 height 11
type input "propose"
type input "strategy"
type input "package"
type input "expantion"
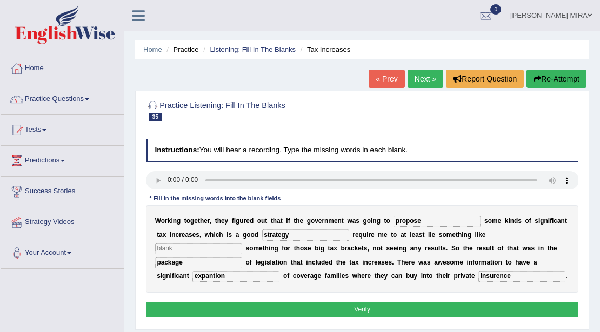
type input "insurence"
drag, startPoint x: 380, startPoint y: 330, endPoint x: 379, endPoint y: 335, distance: 6.0
click at [379, 332] on html "Toggle navigation Home Practice Questions Speaking Practice Read Aloud Repeat S…" at bounding box center [300, 166] width 600 height 332
click at [382, 318] on button "Verify" at bounding box center [362, 310] width 433 height 16
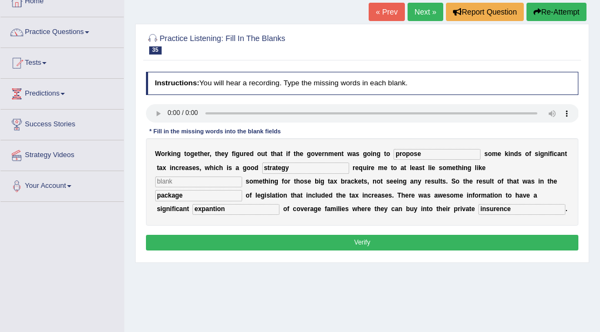
scroll to position [72, 0]
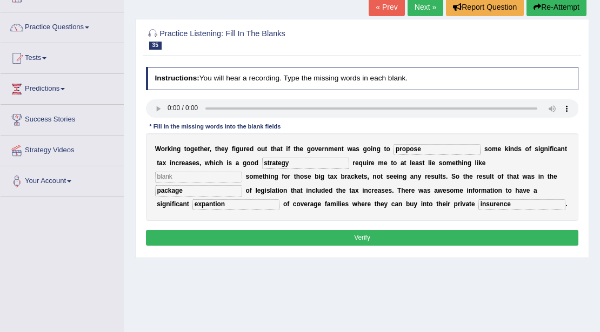
click at [202, 179] on input "text" at bounding box center [198, 177] width 87 height 11
type input "jj"
click at [209, 246] on button "Verify" at bounding box center [362, 238] width 433 height 16
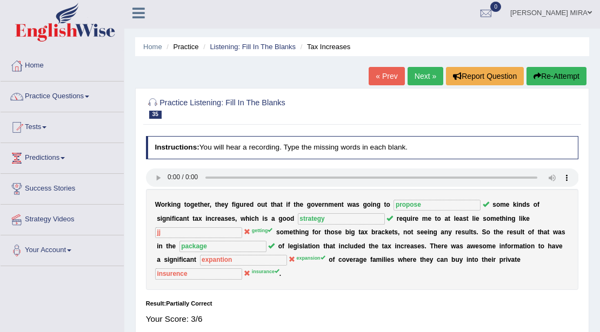
scroll to position [0, 0]
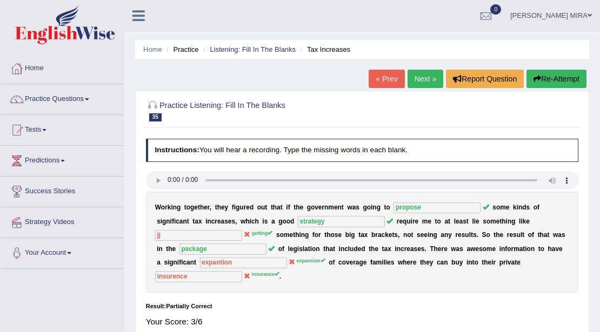
click at [419, 85] on link "Next »" at bounding box center [425, 79] width 36 height 18
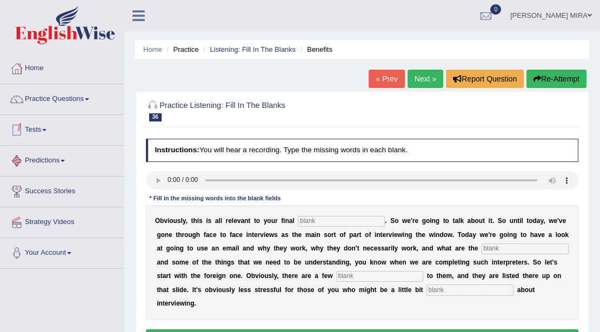
click at [319, 219] on input "text" at bounding box center [341, 221] width 87 height 11
type input "assignment"
type input "challenges"
type input "benefits"
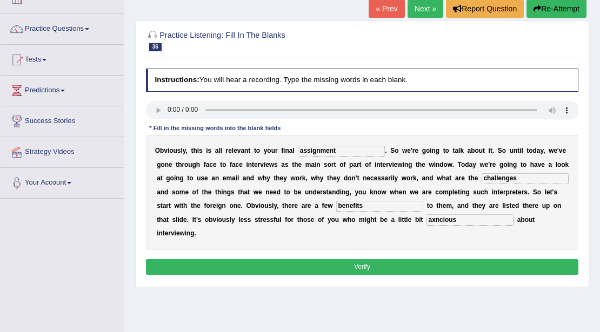
scroll to position [108, 0]
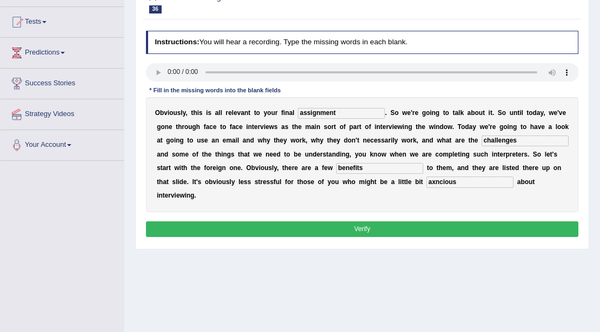
type input "axncious"
click at [220, 234] on button "Verify" at bounding box center [362, 229] width 433 height 16
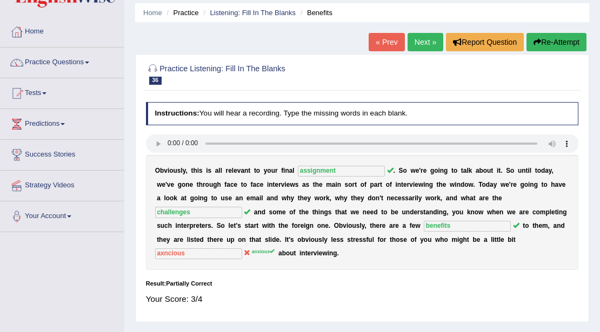
scroll to position [36, 0]
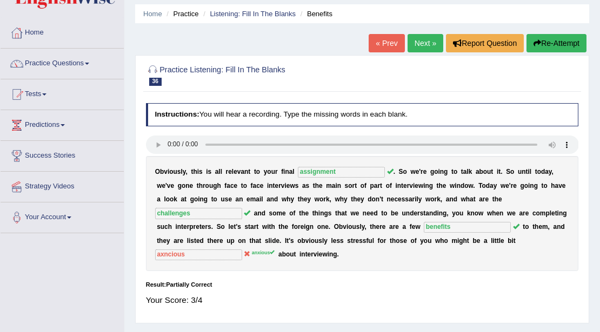
click at [420, 38] on link "Next »" at bounding box center [425, 43] width 36 height 18
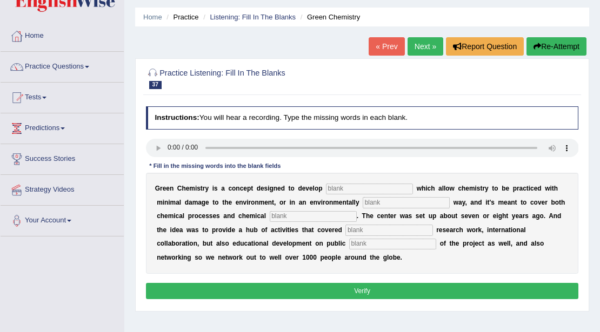
scroll to position [36, 0]
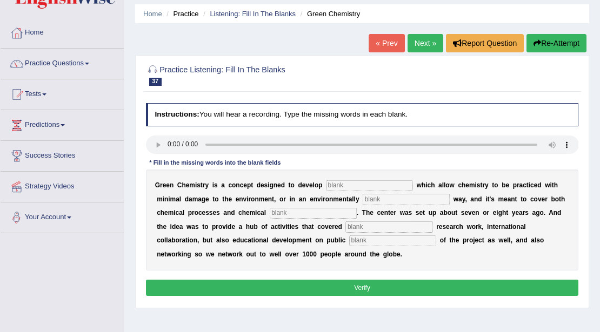
click at [365, 183] on input "text" at bounding box center [369, 185] width 87 height 11
type input "technologies"
type input "compotable"
type input "products"
type input "fundamentals"
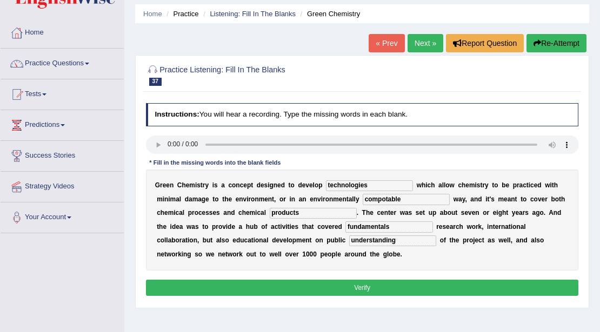
type input "understanding"
click at [382, 280] on button "Verify" at bounding box center [362, 288] width 433 height 16
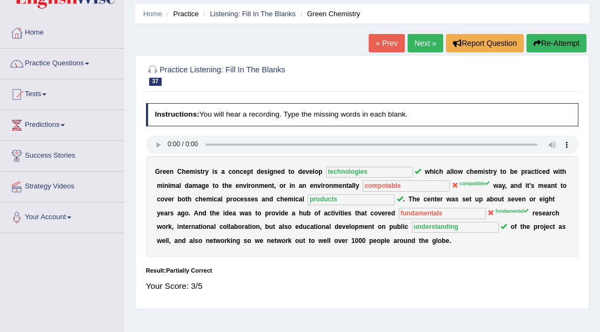
click at [434, 40] on link "Next »" at bounding box center [425, 43] width 36 height 18
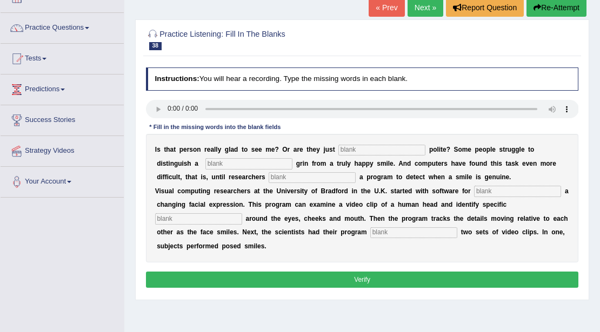
scroll to position [72, 0]
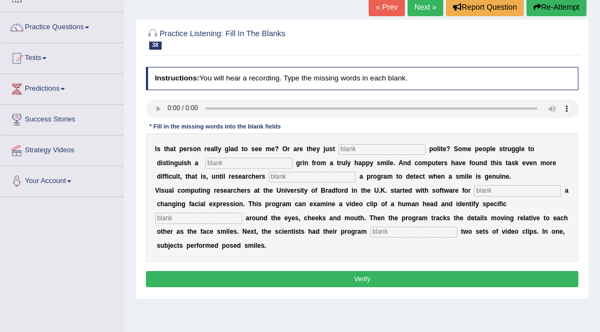
click at [372, 146] on input "text" at bounding box center [381, 149] width 87 height 11
type input "n"
type input "being"
type input "fake"
type input "develop"
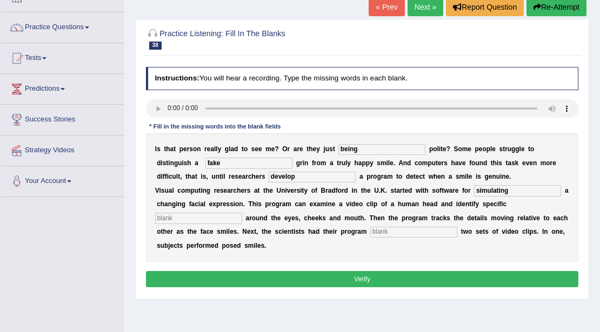
type input "simulating"
type input "details"
type input "analyzeing"
click at [368, 277] on button "Verify" at bounding box center [362, 279] width 433 height 16
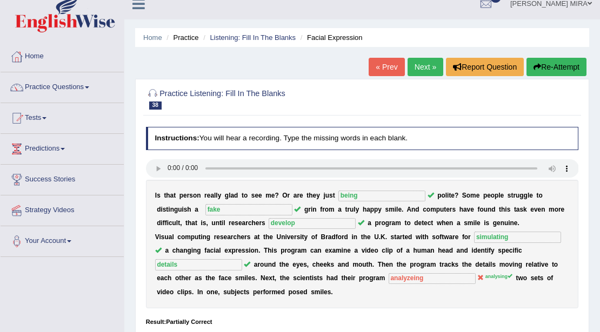
scroll to position [0, 0]
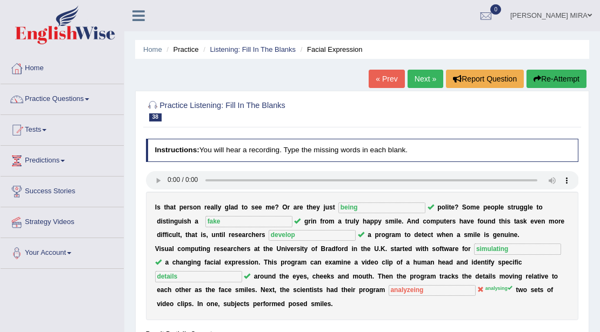
click at [419, 83] on link "Next »" at bounding box center [425, 79] width 36 height 18
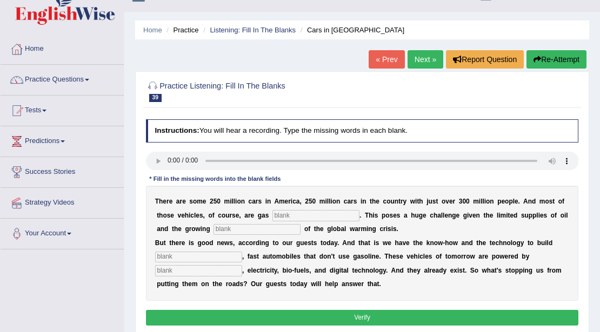
scroll to position [36, 0]
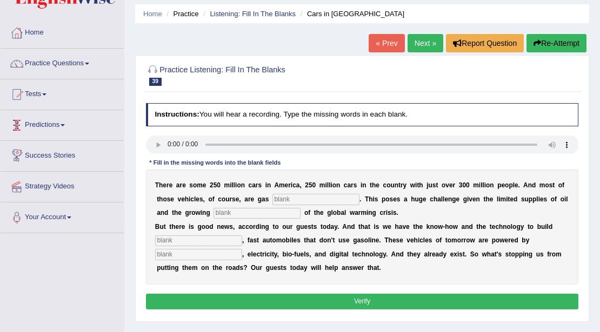
click at [320, 198] on input "text" at bounding box center [315, 199] width 87 height 11
type input "powered"
type input "urgency"
type input "slick"
type input "hydrozen"
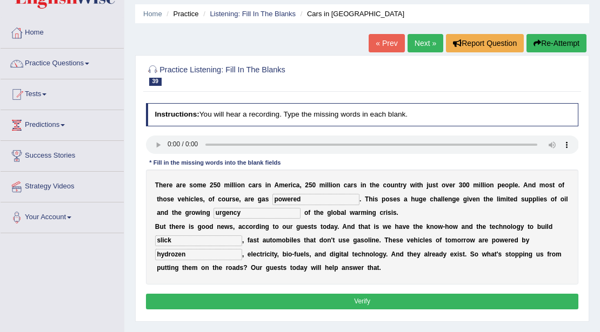
click at [284, 303] on button "Verify" at bounding box center [362, 302] width 433 height 16
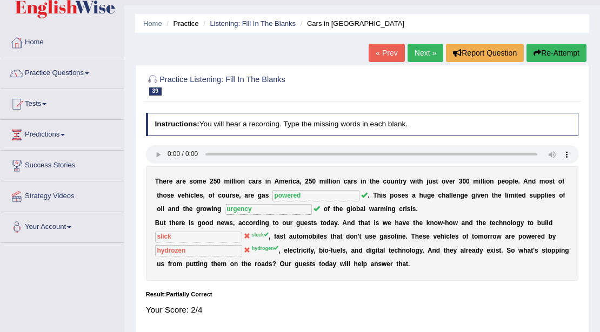
scroll to position [0, 0]
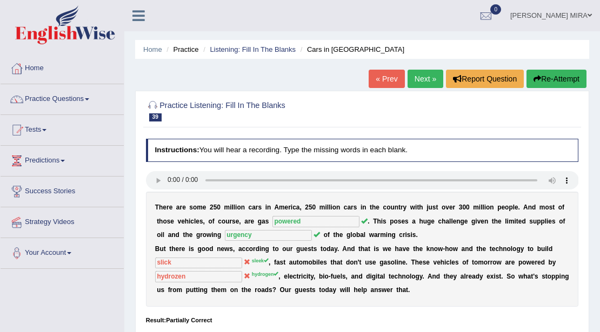
click at [587, 14] on link "RABEYA SULTANA MIRA" at bounding box center [551, 14] width 98 height 28
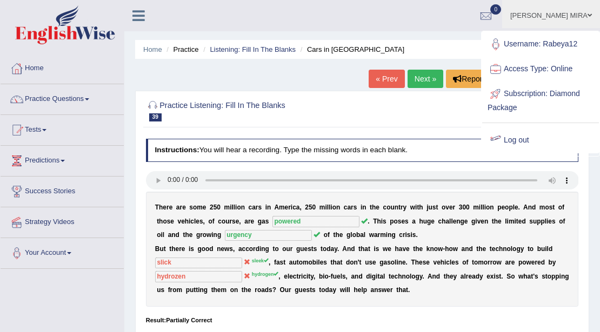
click at [511, 140] on link "Log out" at bounding box center [540, 140] width 117 height 25
